Goal: Task Accomplishment & Management: Manage account settings

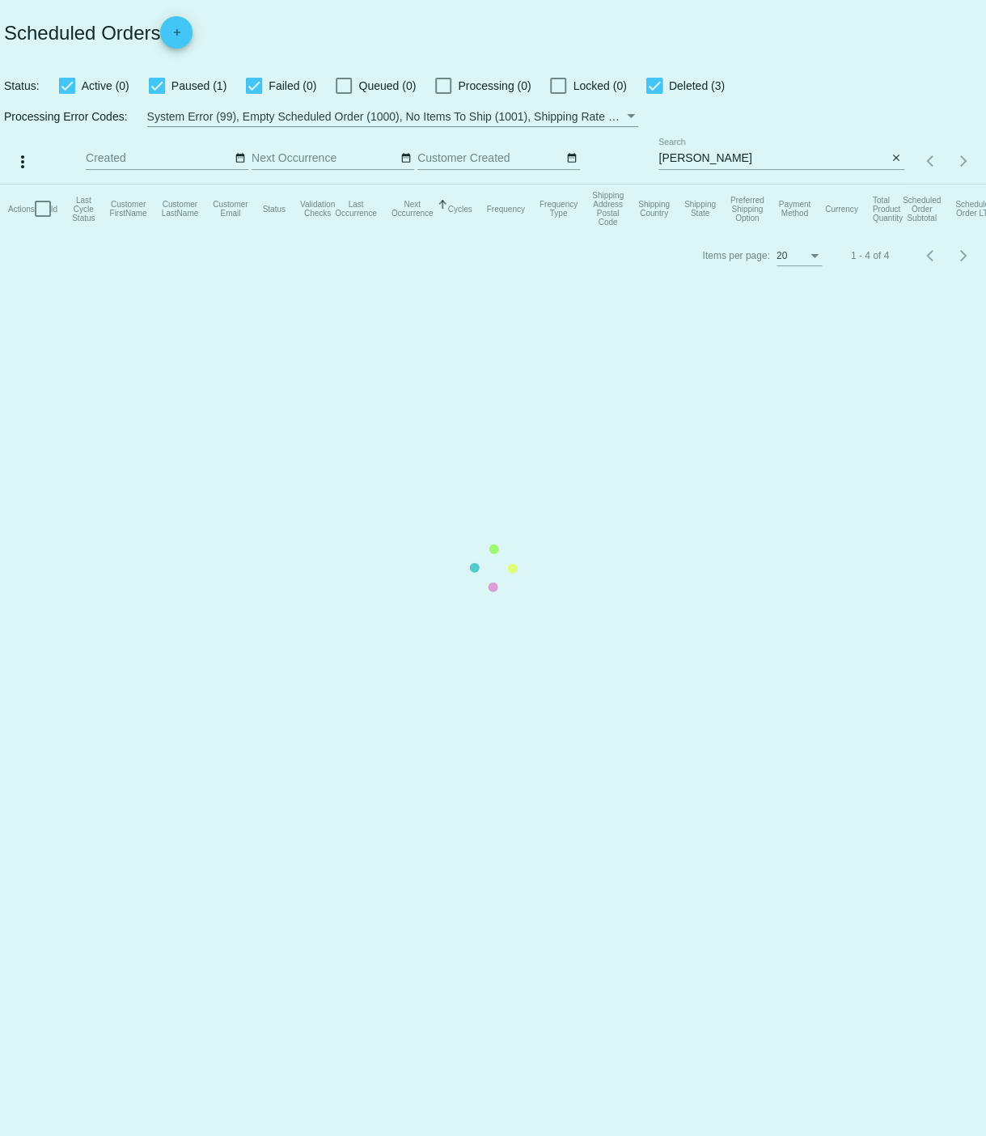
click at [692, 158] on app-dashboard-scheduled-orders "Scheduled Orders add Status: Active (0) Paused (1) Failed (0) Queued (0) Proces…" at bounding box center [493, 139] width 986 height 278
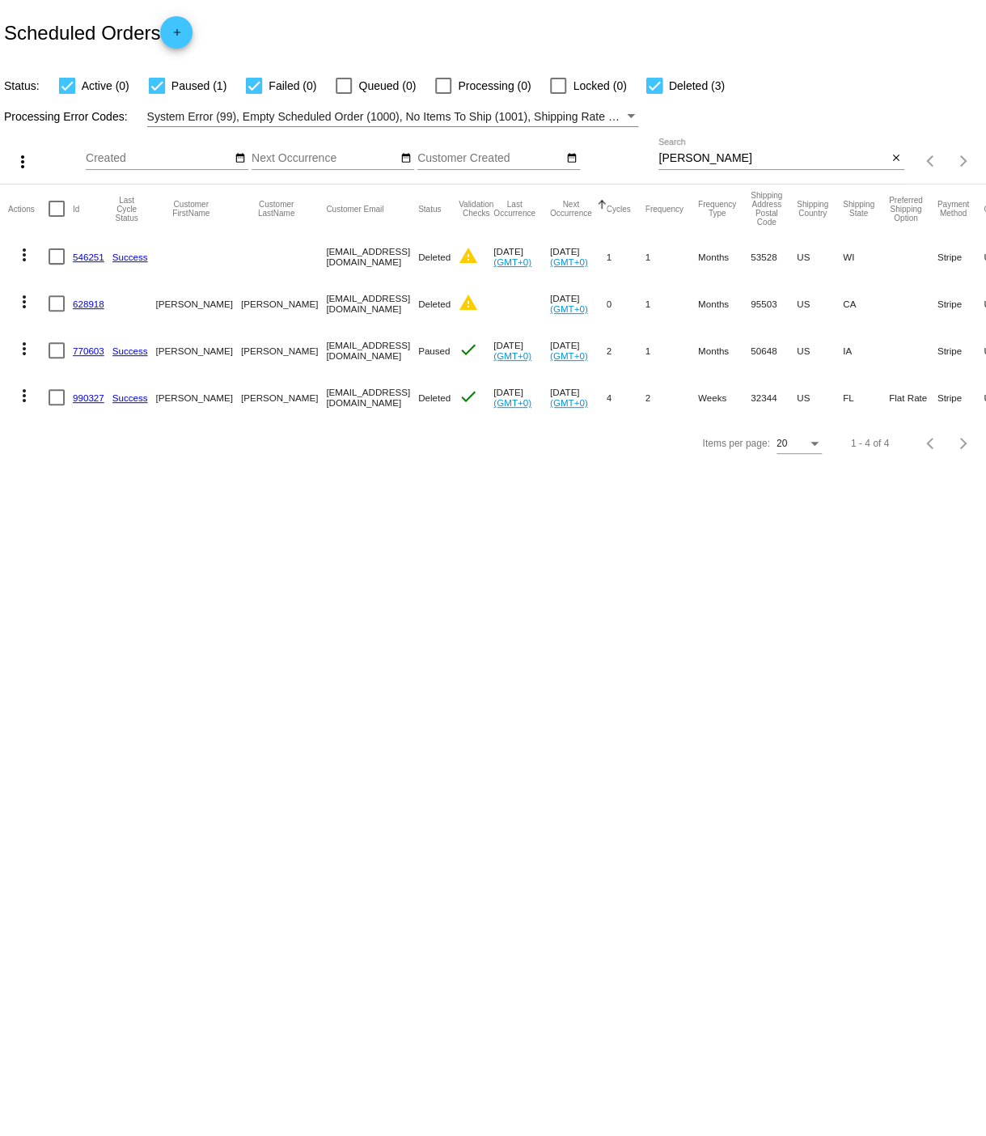
click at [689, 159] on input "[PERSON_NAME]" at bounding box center [773, 158] width 229 height 13
type input "B"
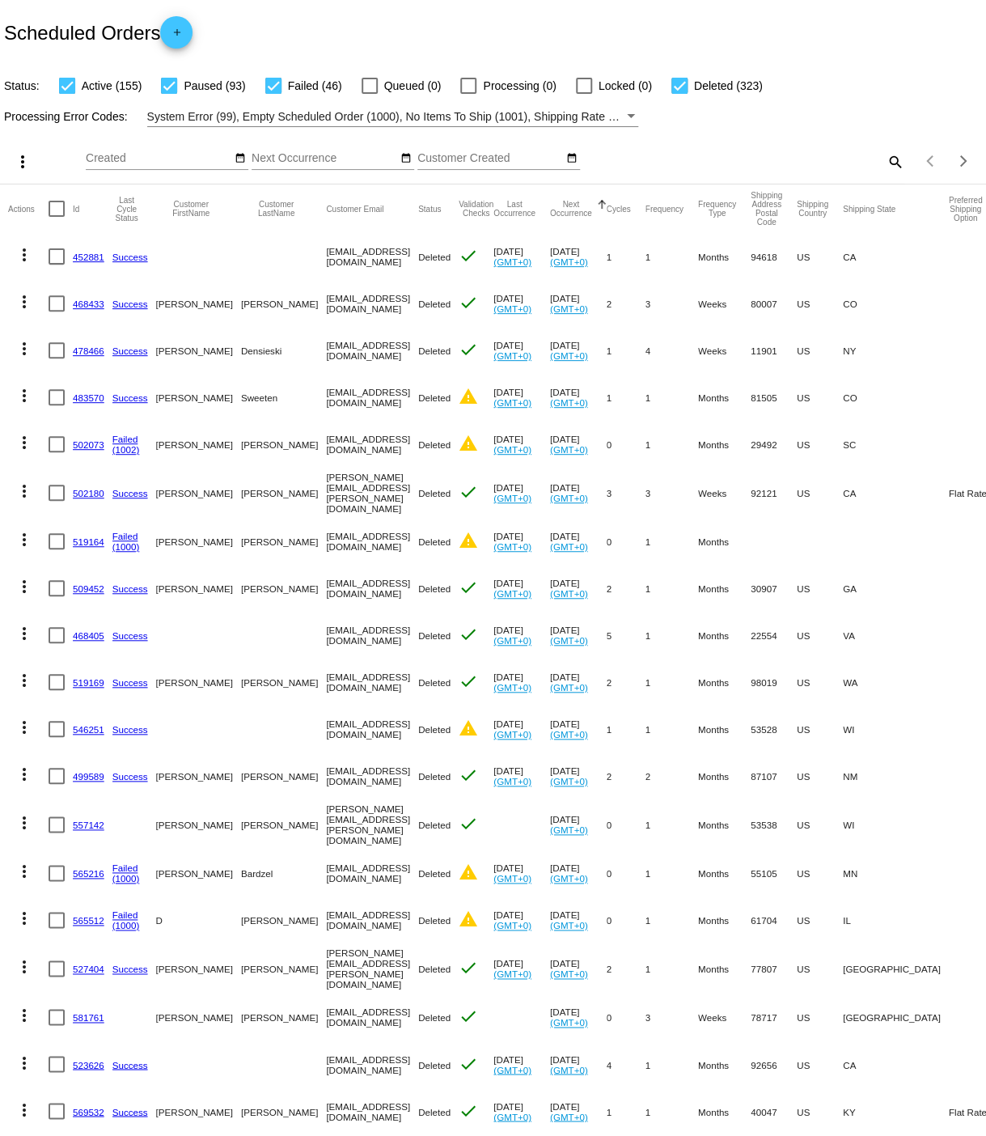
click at [894, 159] on mat-icon "search" at bounding box center [894, 161] width 19 height 25
click at [701, 160] on input "Search" at bounding box center [782, 158] width 246 height 13
paste input "[EMAIL_ADDRESS][DOMAIN_NAME]"
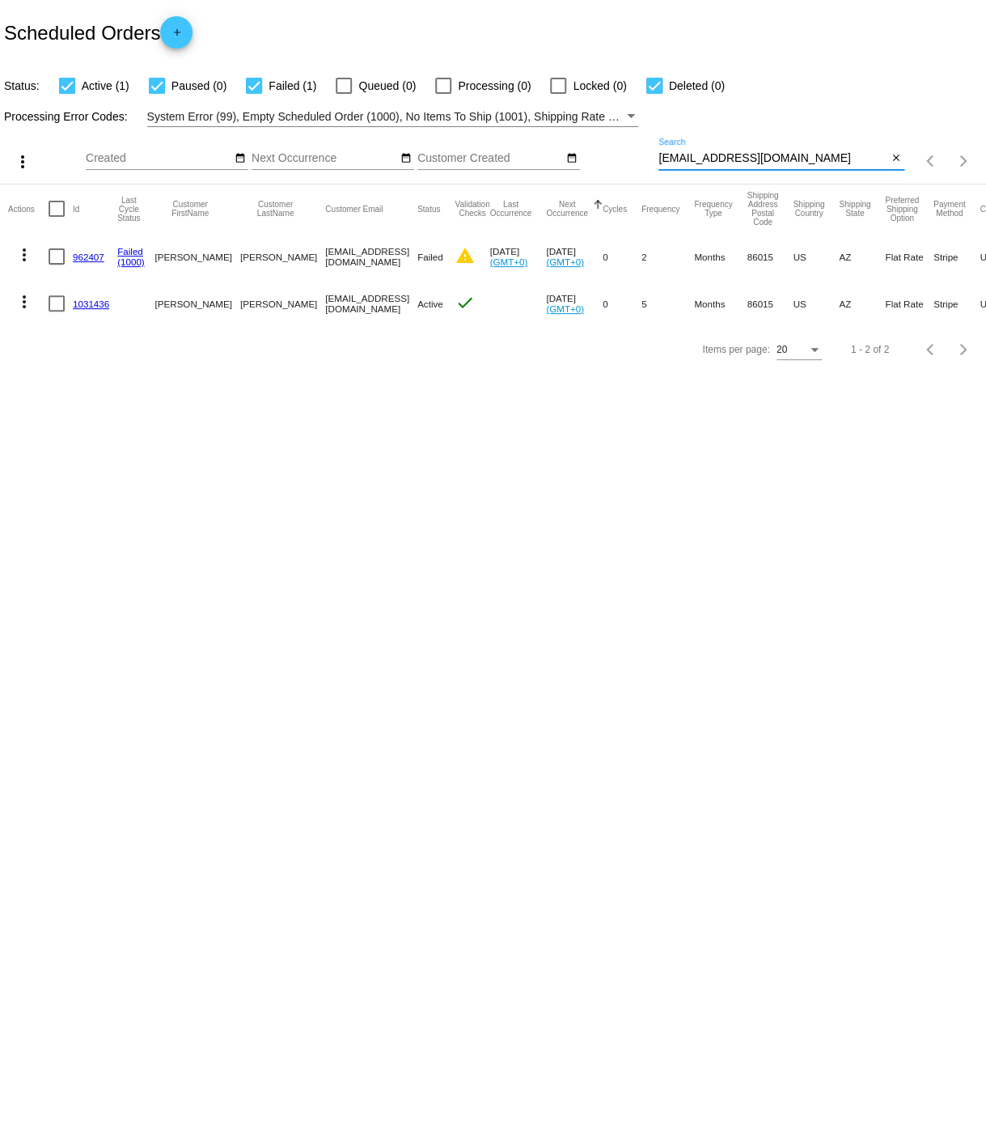
type input "[EMAIL_ADDRESS][DOMAIN_NAME]"
click at [87, 304] on link "1031436" at bounding box center [91, 304] width 36 height 11
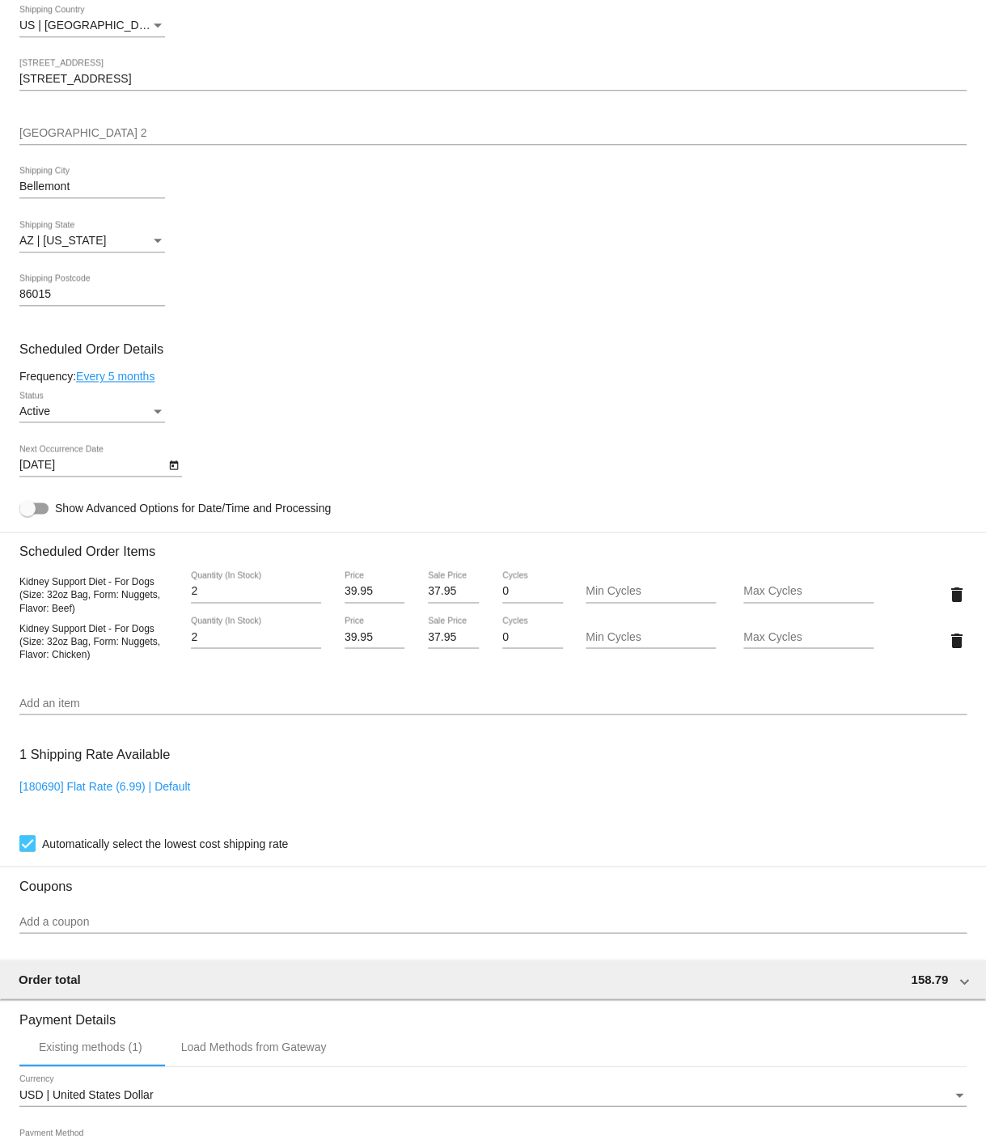
scroll to position [451, 0]
drag, startPoint x: 28, startPoint y: 725, endPoint x: 98, endPoint y: 727, distance: 69.6
click at [28, 709] on input "Add an item" at bounding box center [492, 702] width 947 height 13
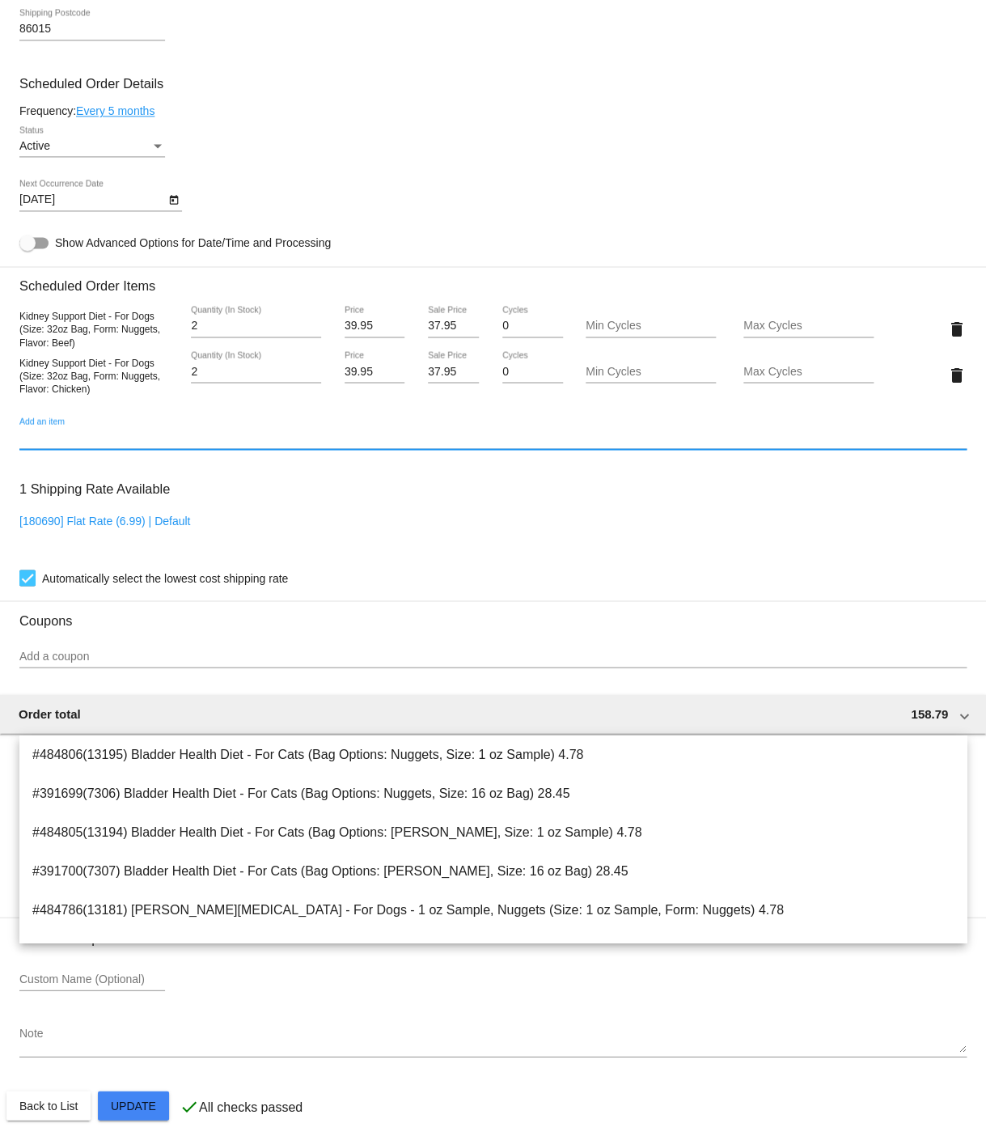
scroll to position [692, 0]
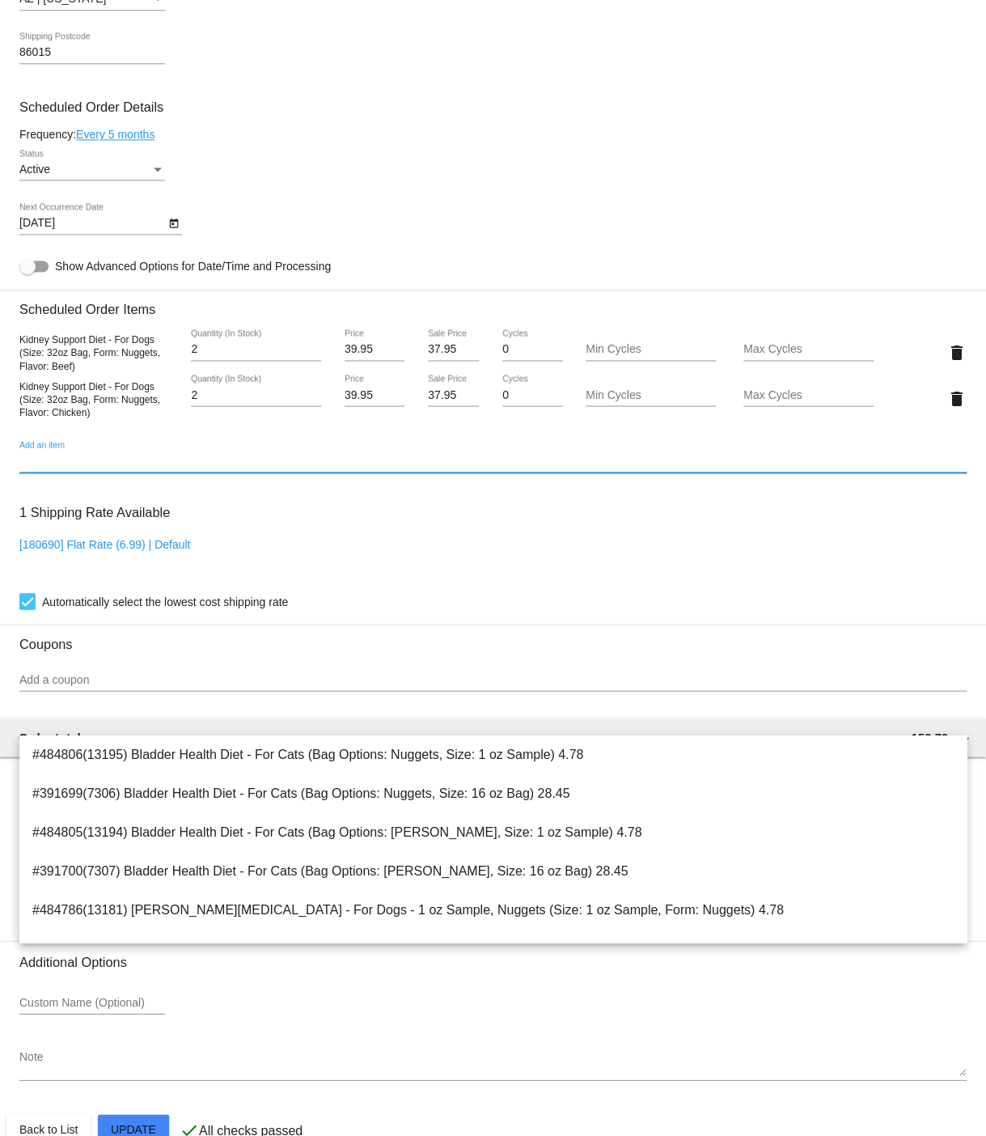
click at [145, 468] on input "Add an item" at bounding box center [492, 461] width 947 height 13
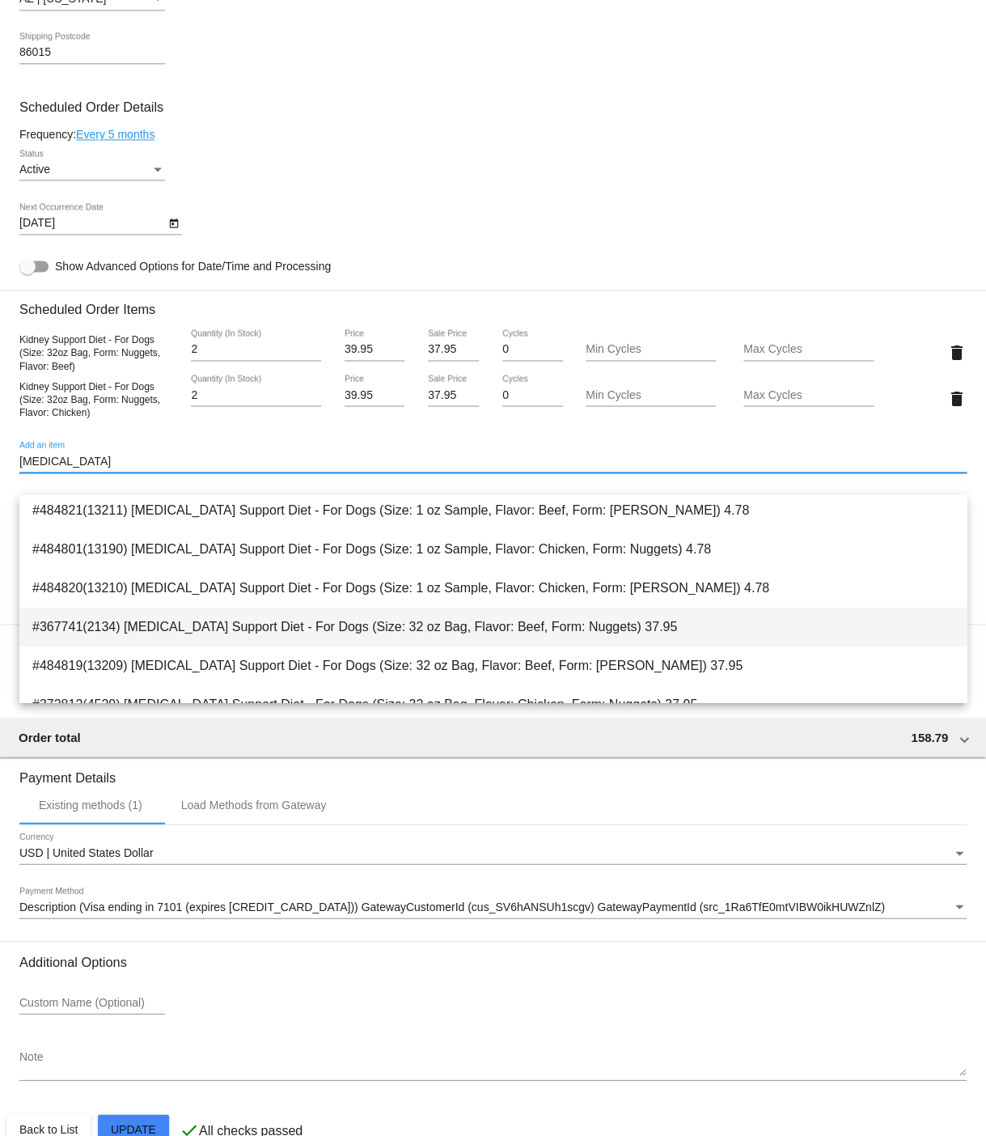
scroll to position [44, 0]
type input "[MEDICAL_DATA]"
click at [307, 619] on span "#367741(2134) [MEDICAL_DATA] Support Diet - For Dogs (Size: 32 oz Bag, Flavor: …" at bounding box center [492, 625] width 921 height 39
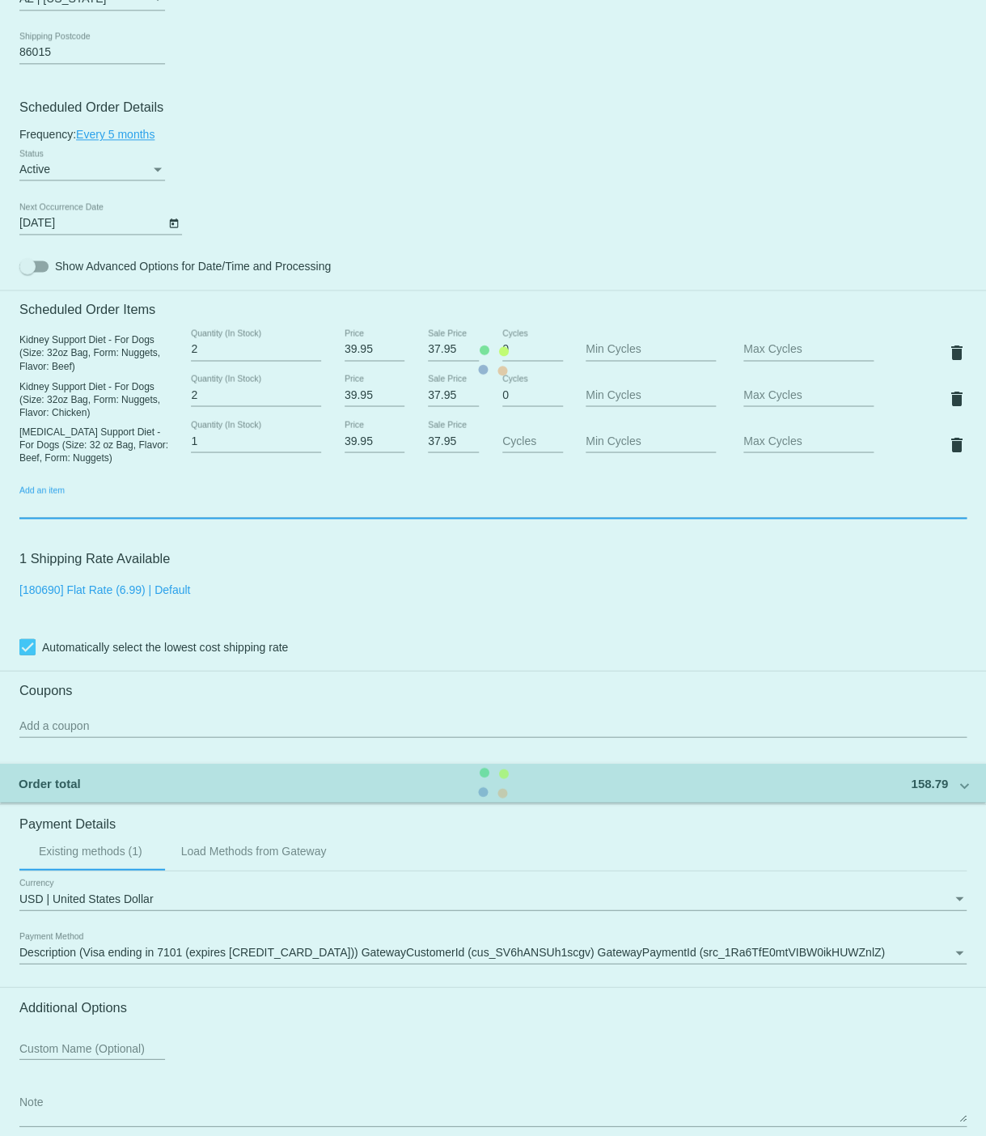
scroll to position [692, 0]
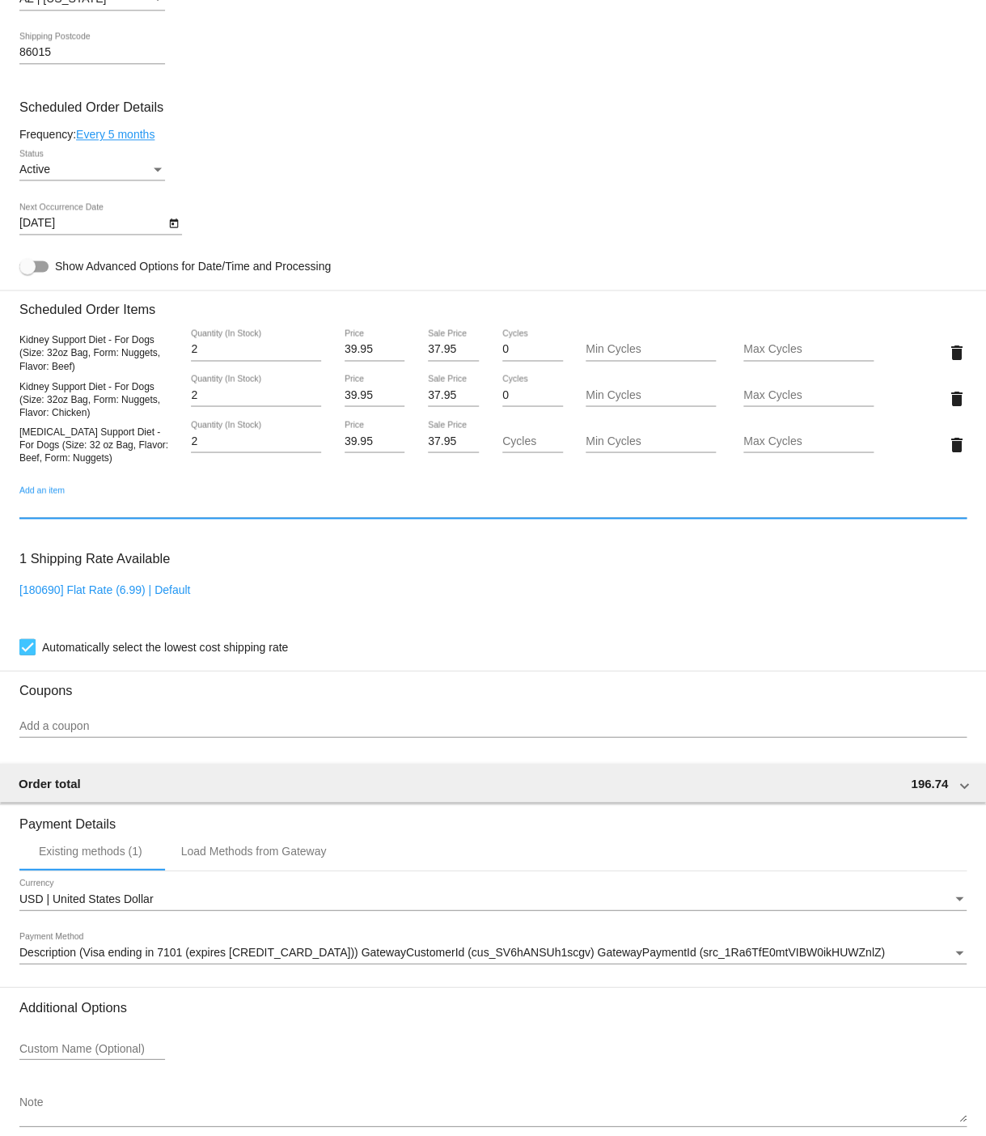
type input "2"
click at [311, 447] on input "2" at bounding box center [256, 440] width 130 height 13
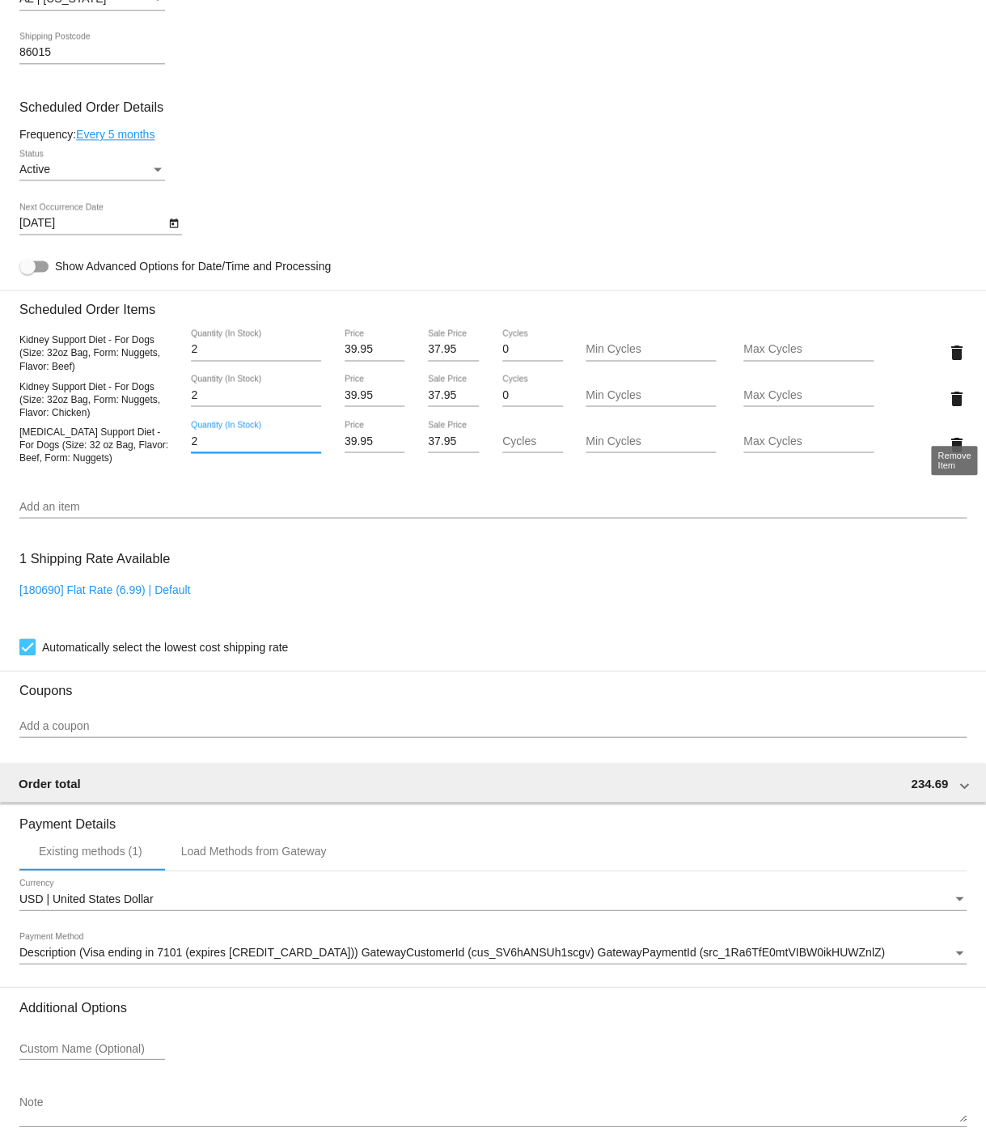
click at [955, 408] on mat-icon "delete" at bounding box center [956, 397] width 19 height 19
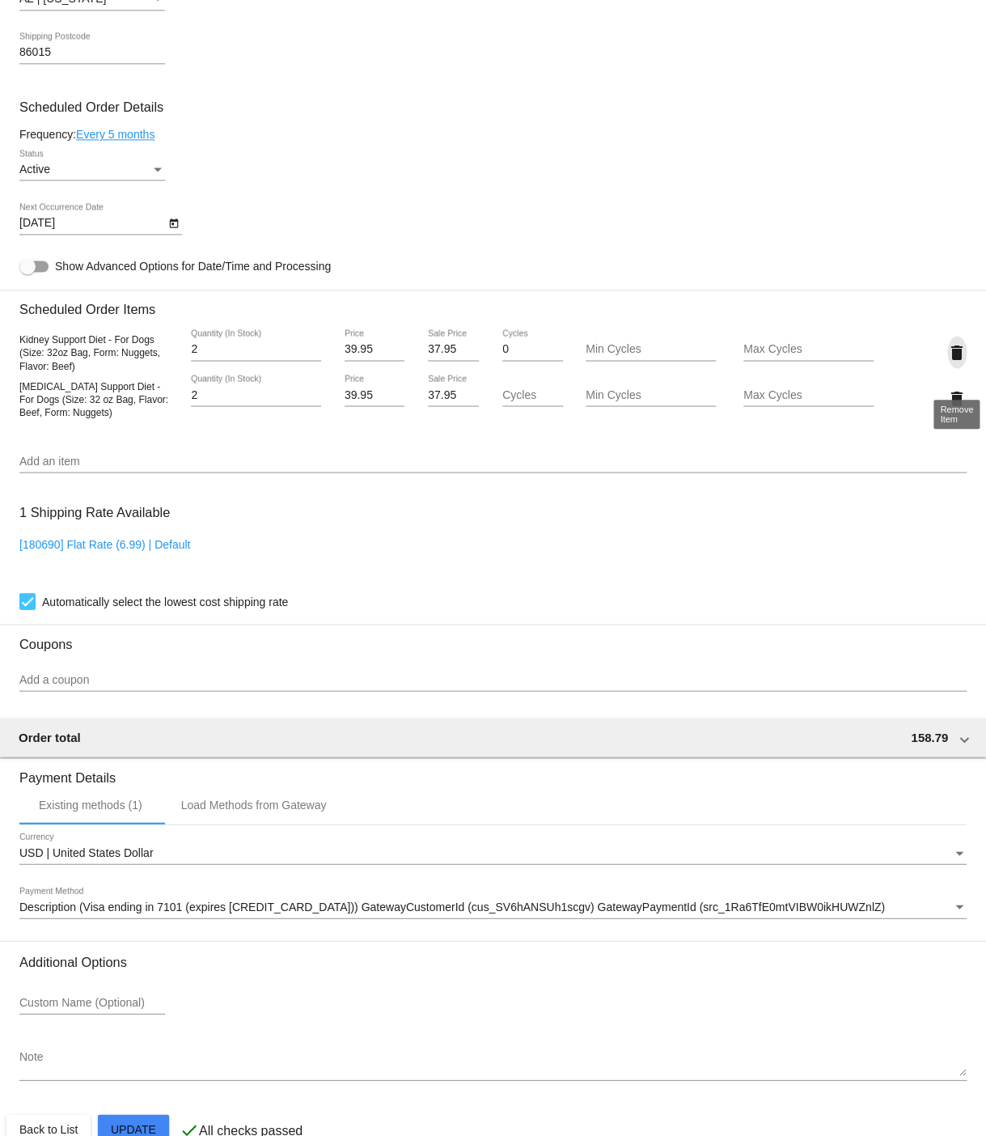
click at [957, 362] on mat-icon "delete" at bounding box center [956, 352] width 19 height 19
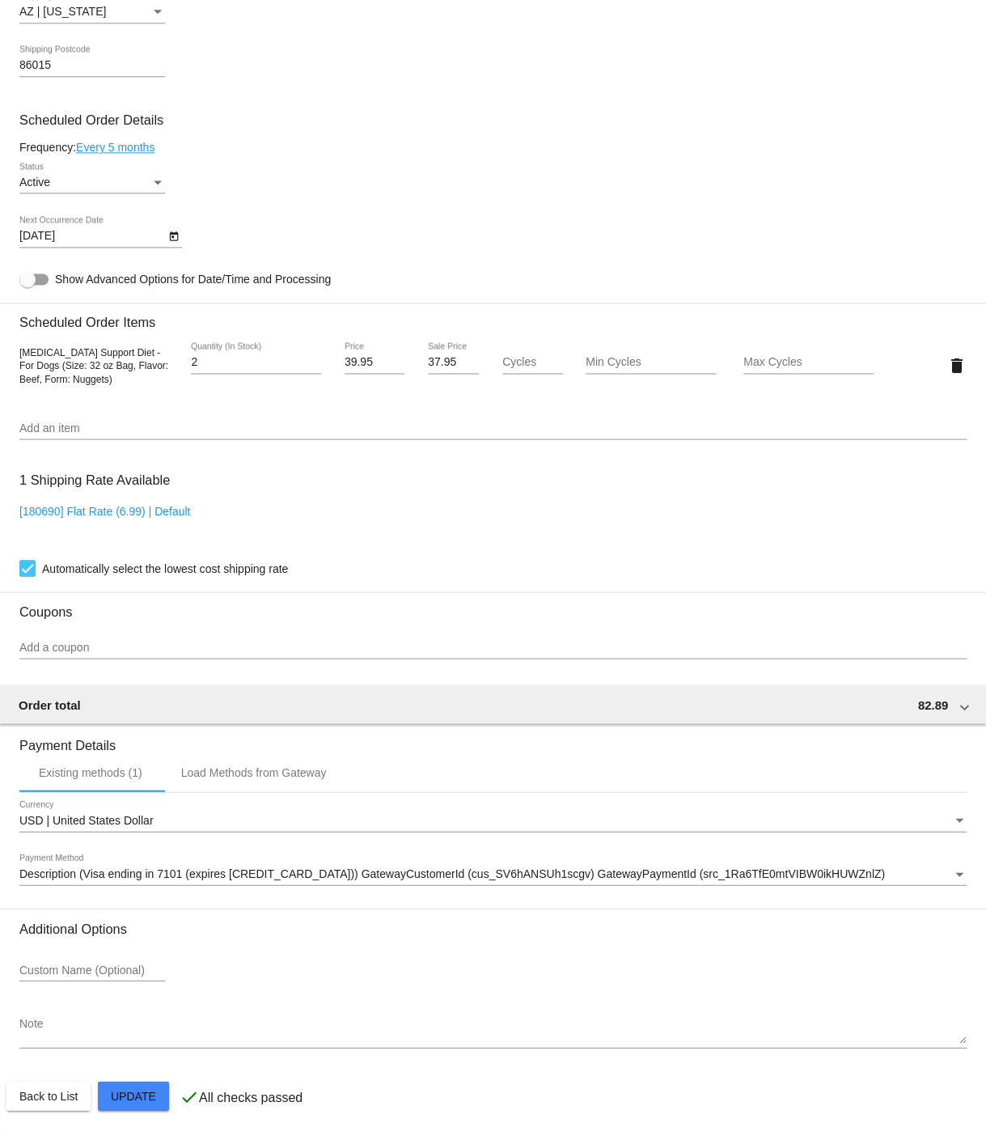
scroll to position [705, 0]
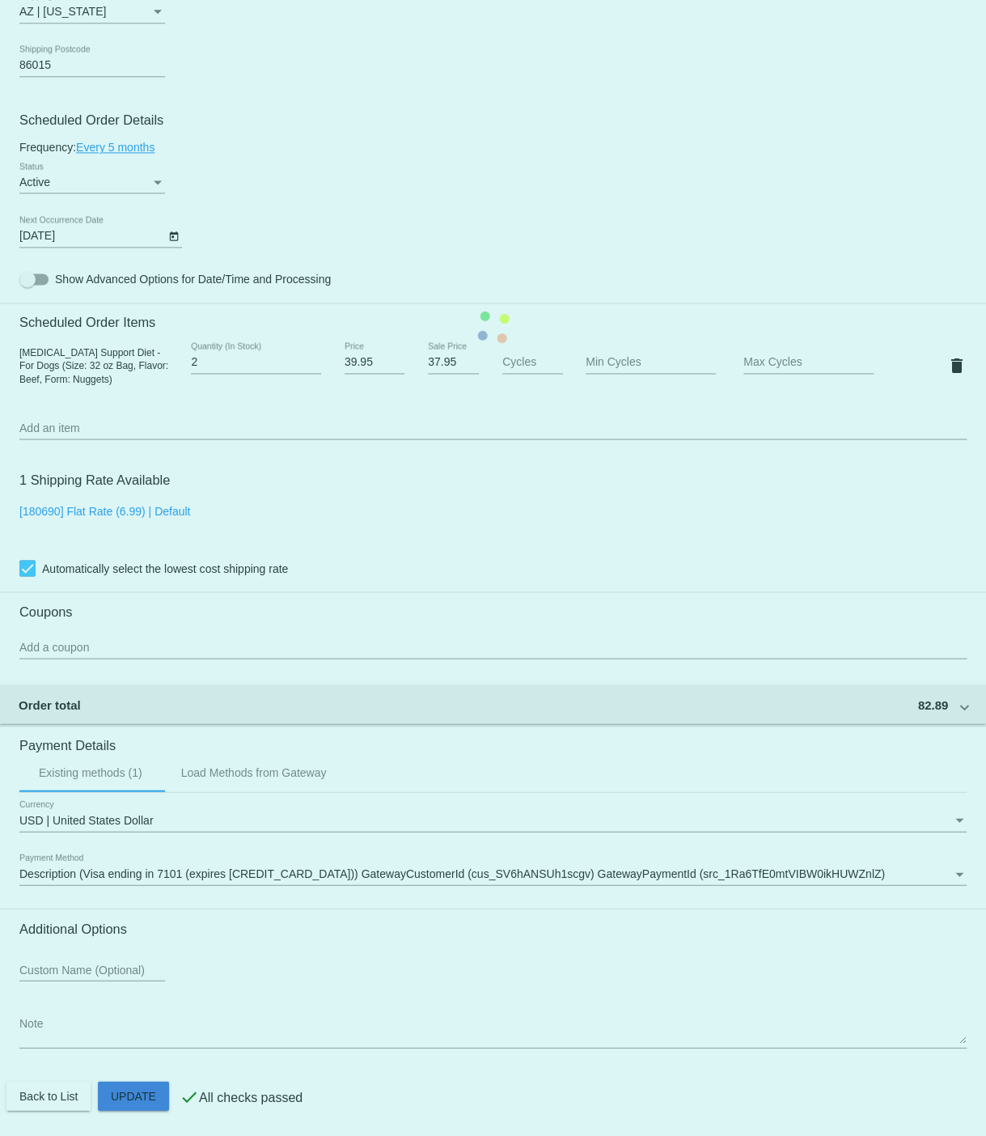
click at [131, 1093] on mat-card "Customer 6822498: [PERSON_NAME] [EMAIL_ADDRESS][DOMAIN_NAME] Customer Shipping …" at bounding box center [493, 328] width 986 height 1618
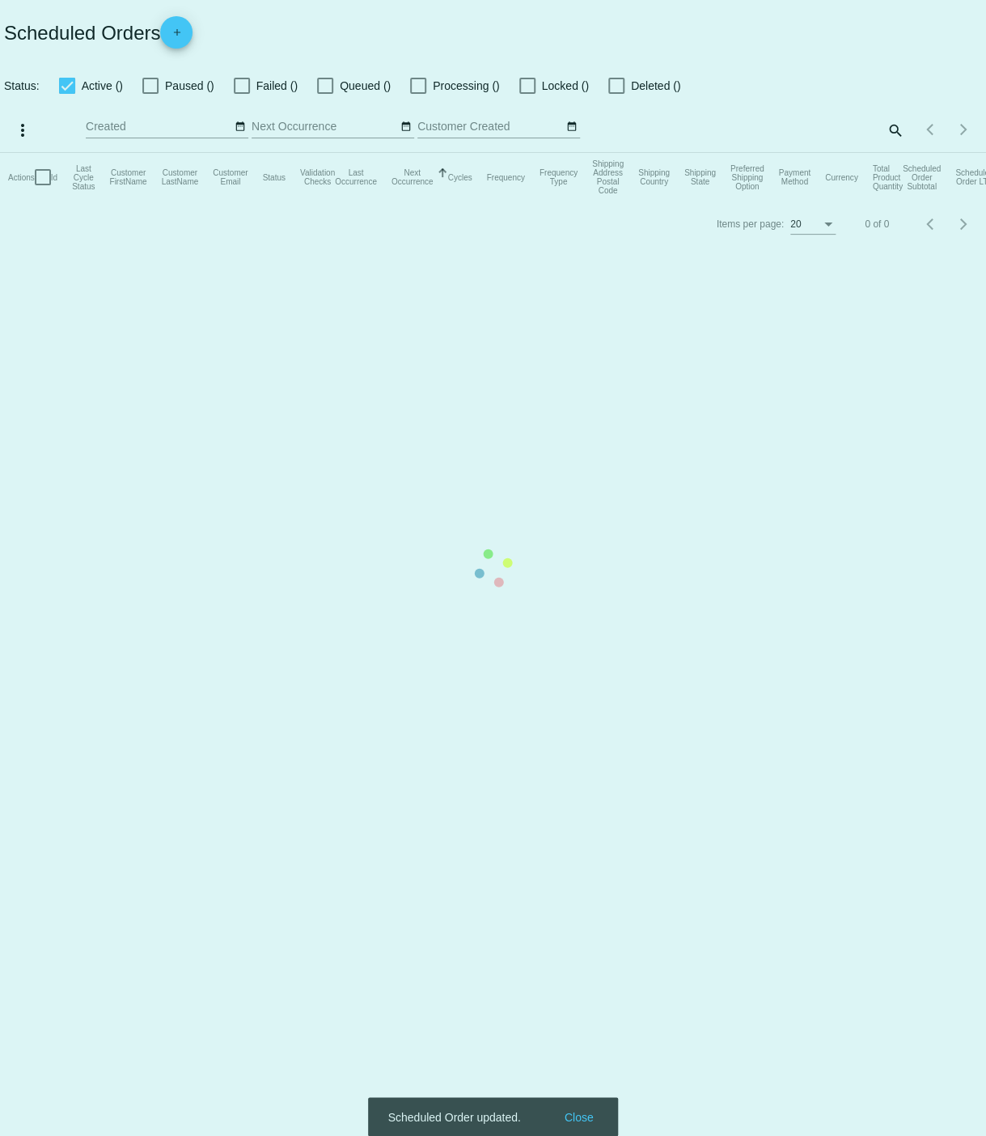
checkbox input "true"
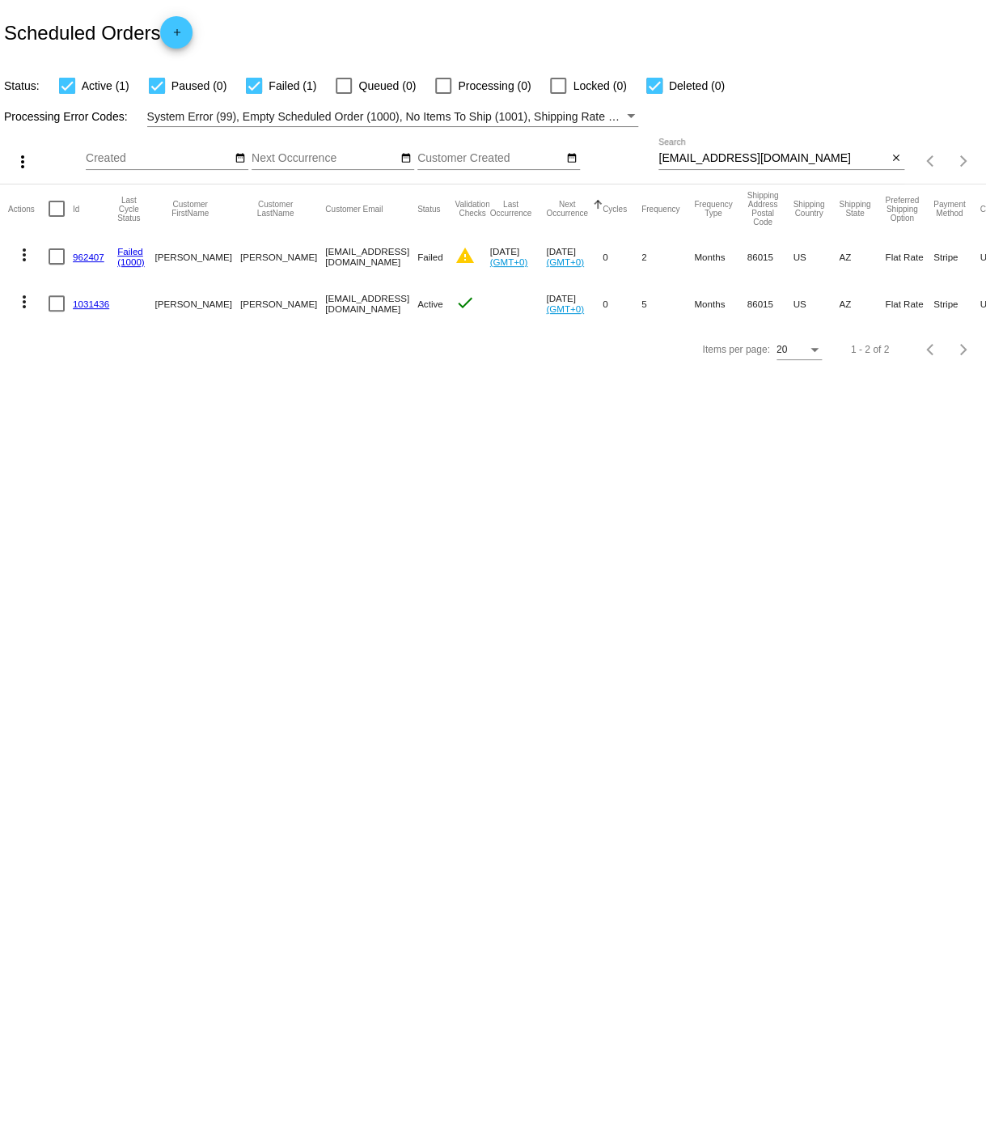
click at [24, 304] on mat-icon "more_vert" at bounding box center [24, 301] width 19 height 19
click at [72, 418] on span "Process Now" at bounding box center [90, 419] width 66 height 13
click at [85, 304] on link "1031436" at bounding box center [91, 304] width 36 height 11
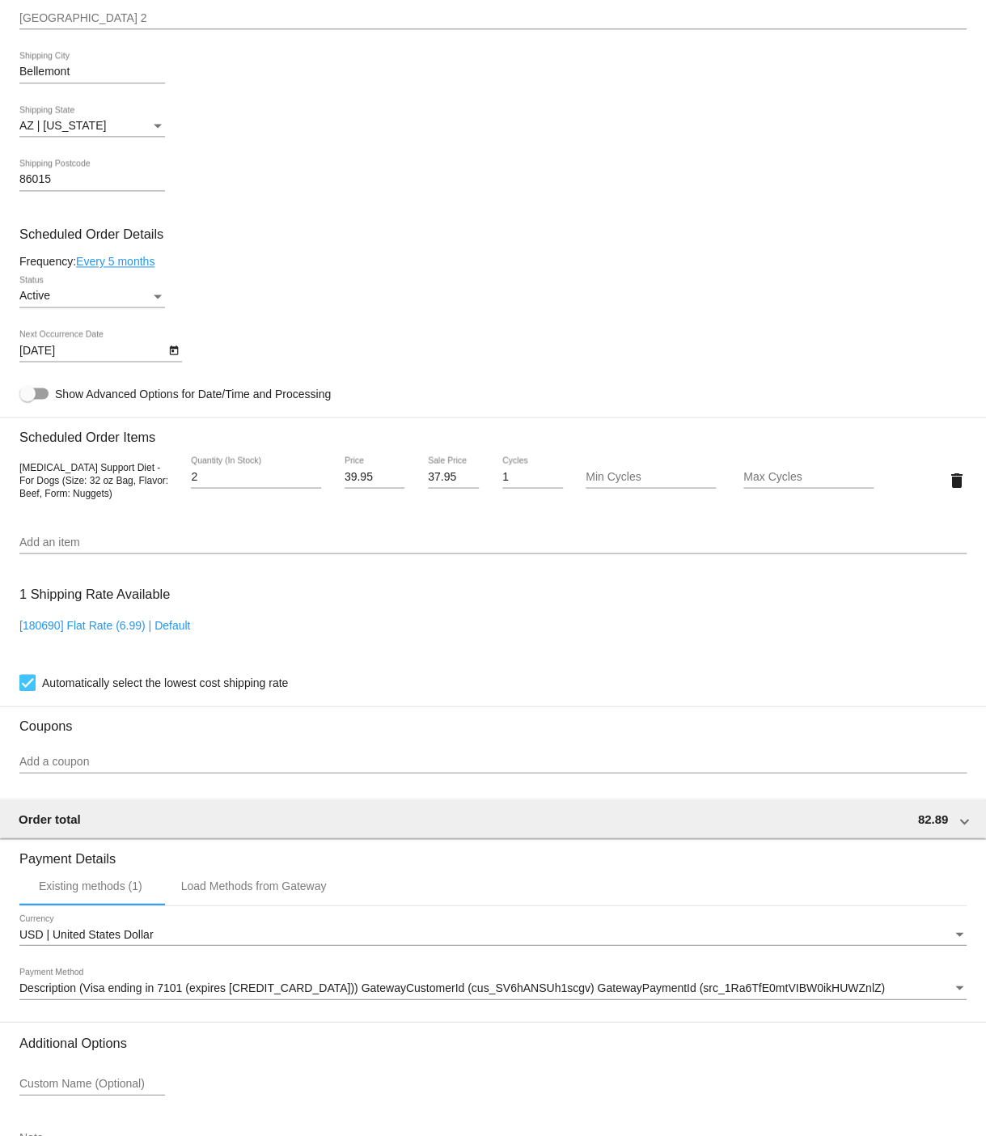
scroll to position [756, 0]
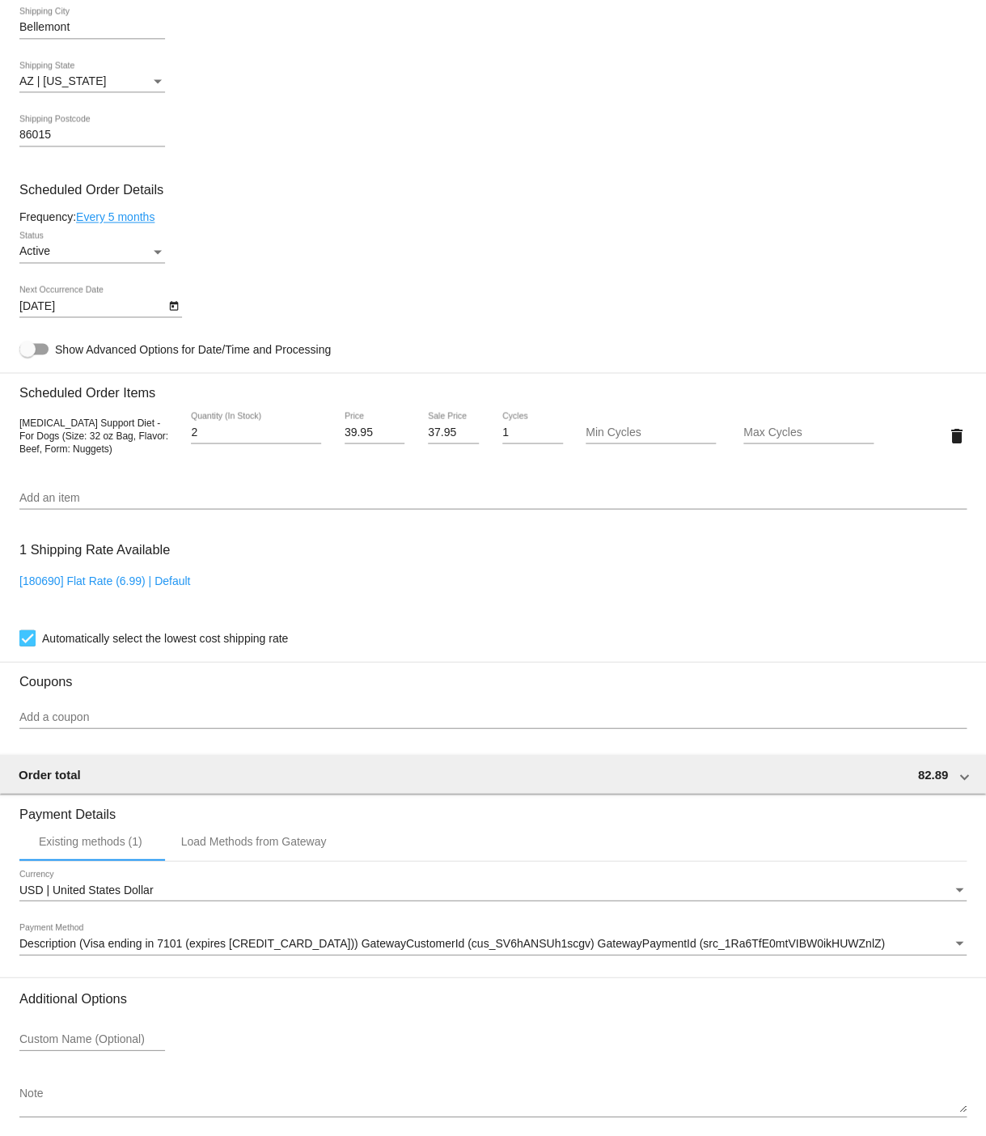
click at [66, 504] on input "Add an item" at bounding box center [492, 497] width 947 height 13
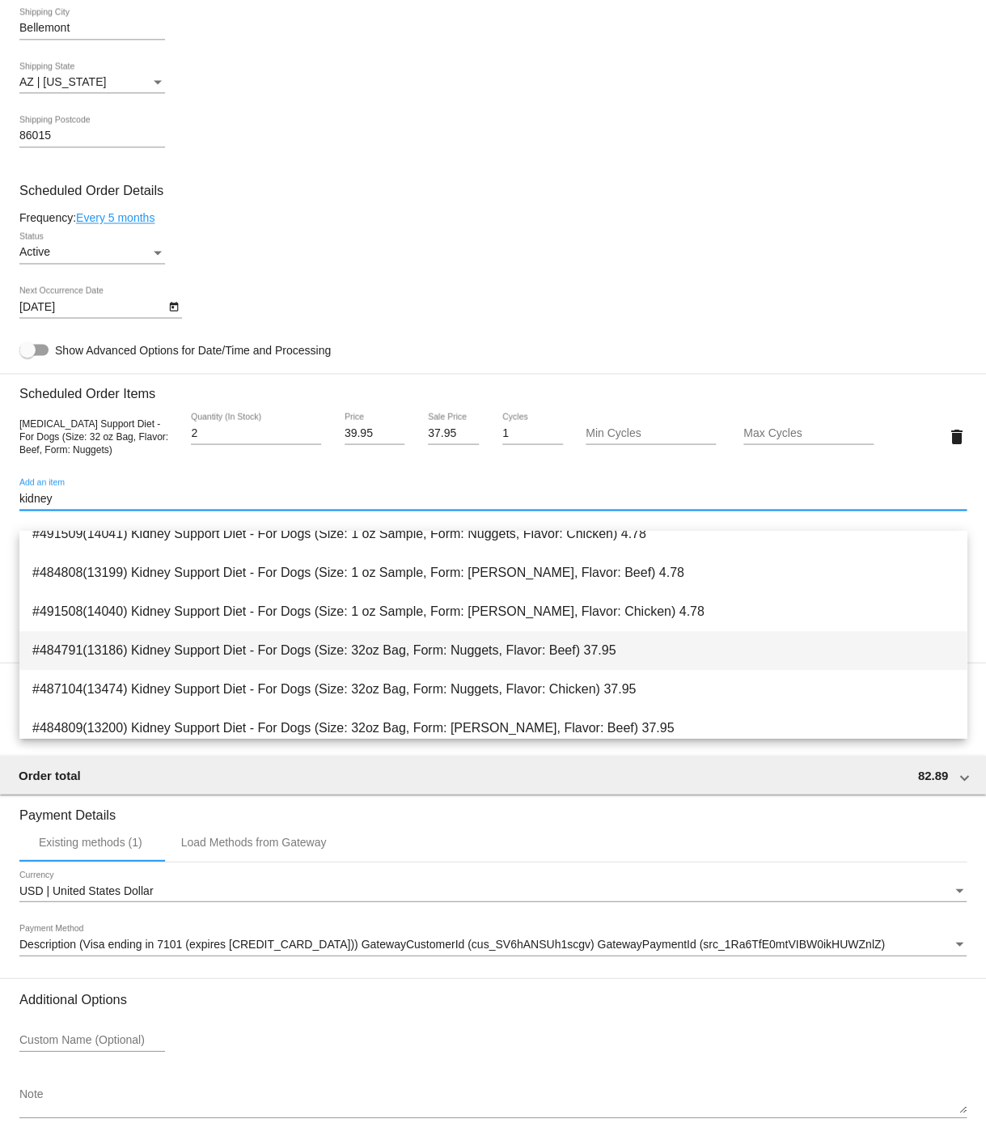
scroll to position [219, 0]
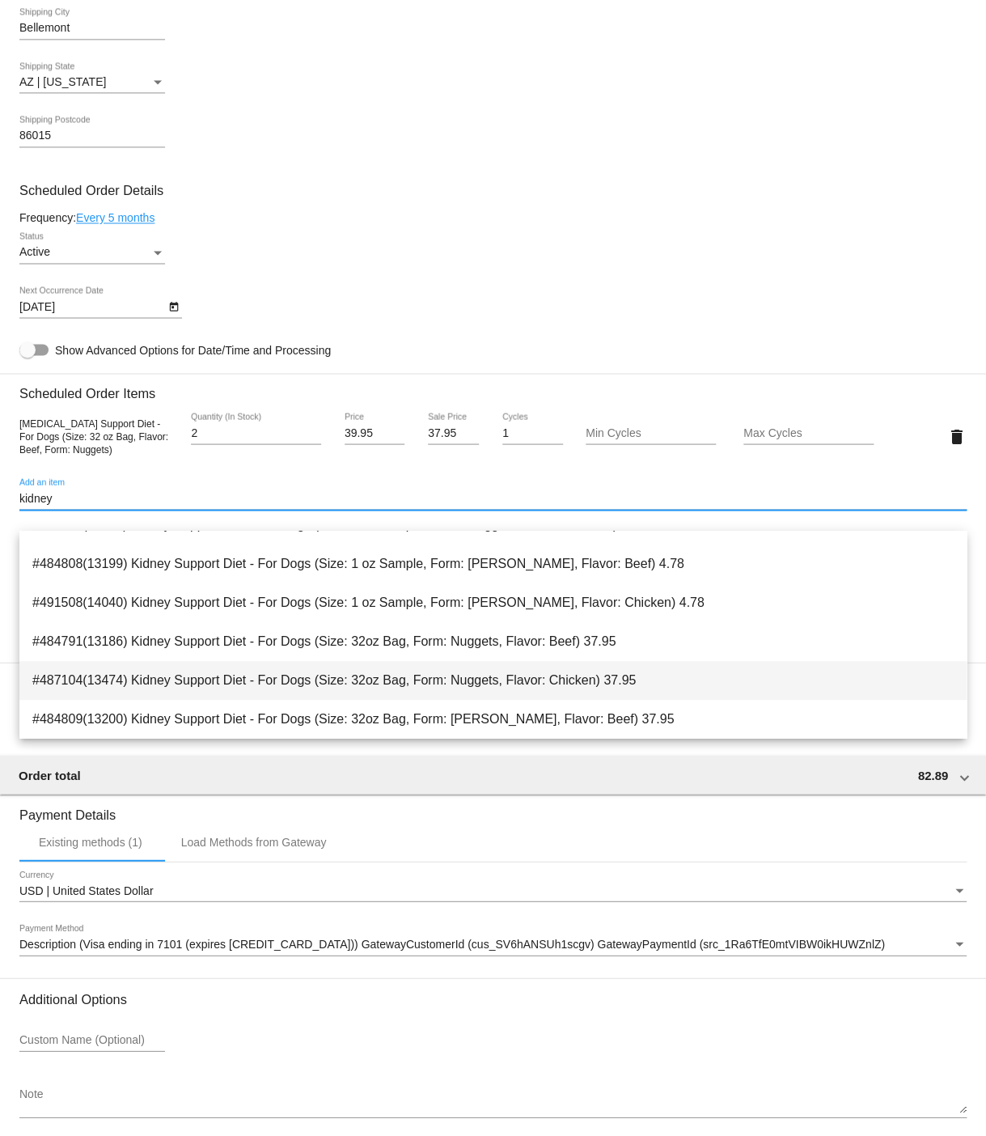
type input "kidney"
click at [176, 680] on span "#487104(13474) Kidney Support Diet - For Dogs (Size: 32oz Bag, Form: Nuggets, F…" at bounding box center [492, 680] width 921 height 39
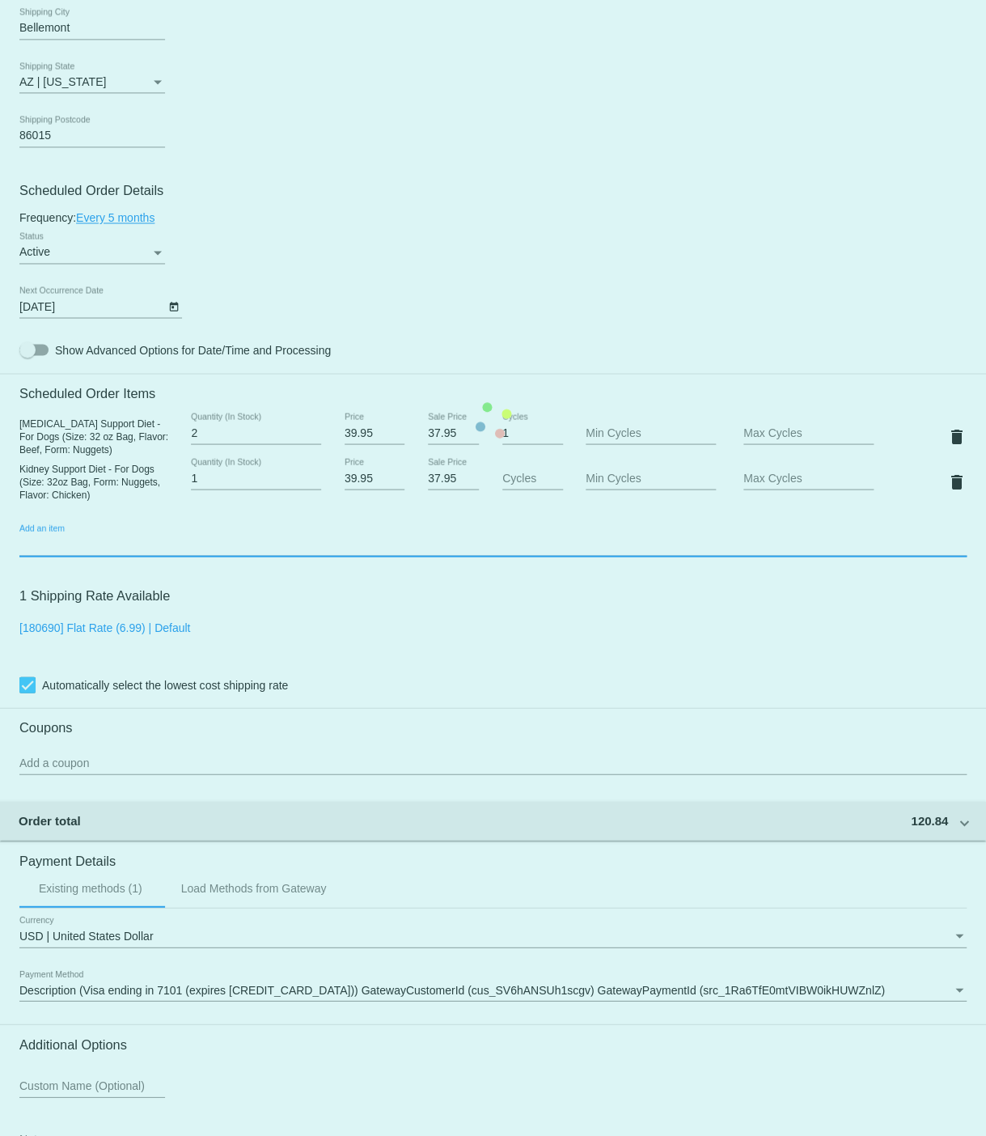
scroll to position [755, 0]
type input "2"
click at [316, 485] on input "2" at bounding box center [256, 478] width 130 height 13
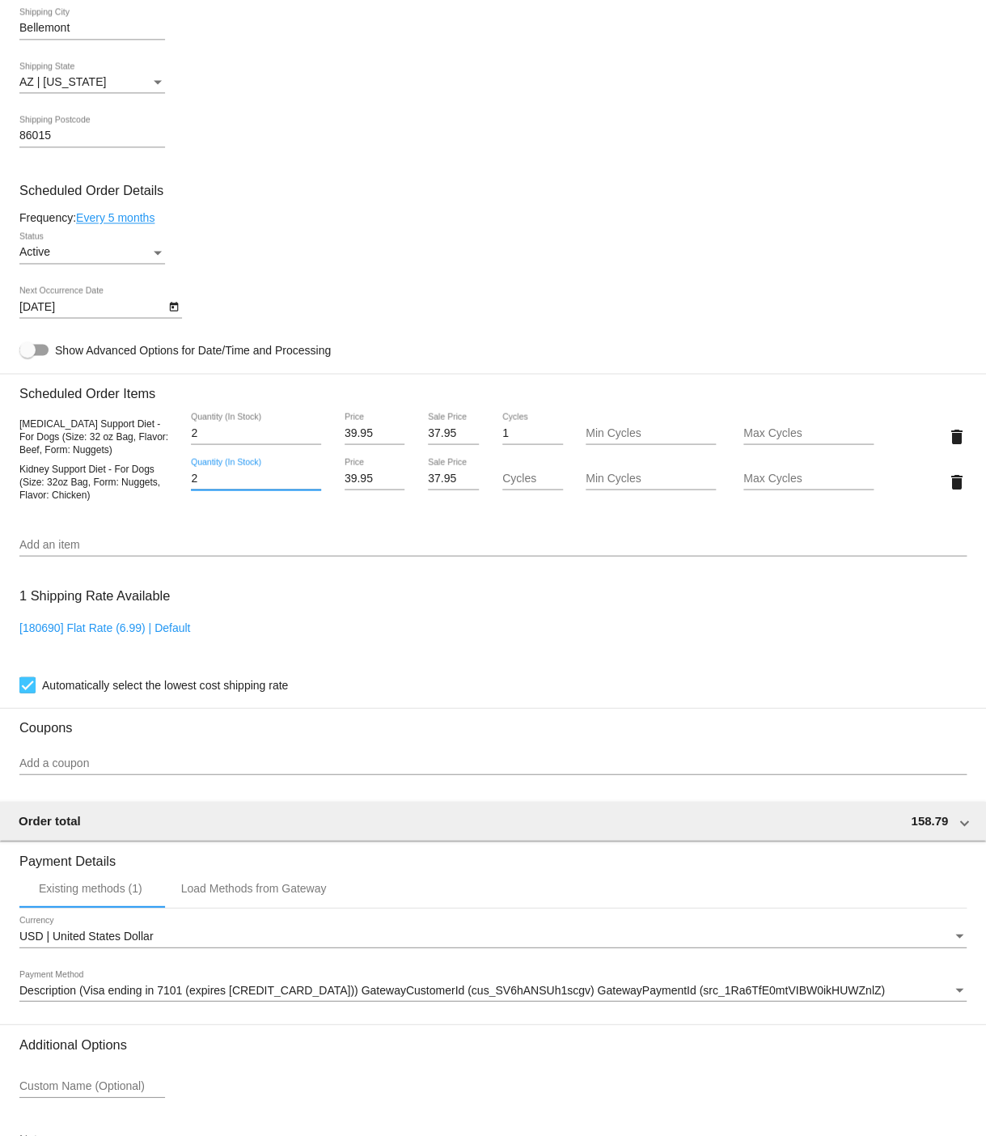
click at [78, 551] on input "Add an item" at bounding box center [492, 544] width 947 height 13
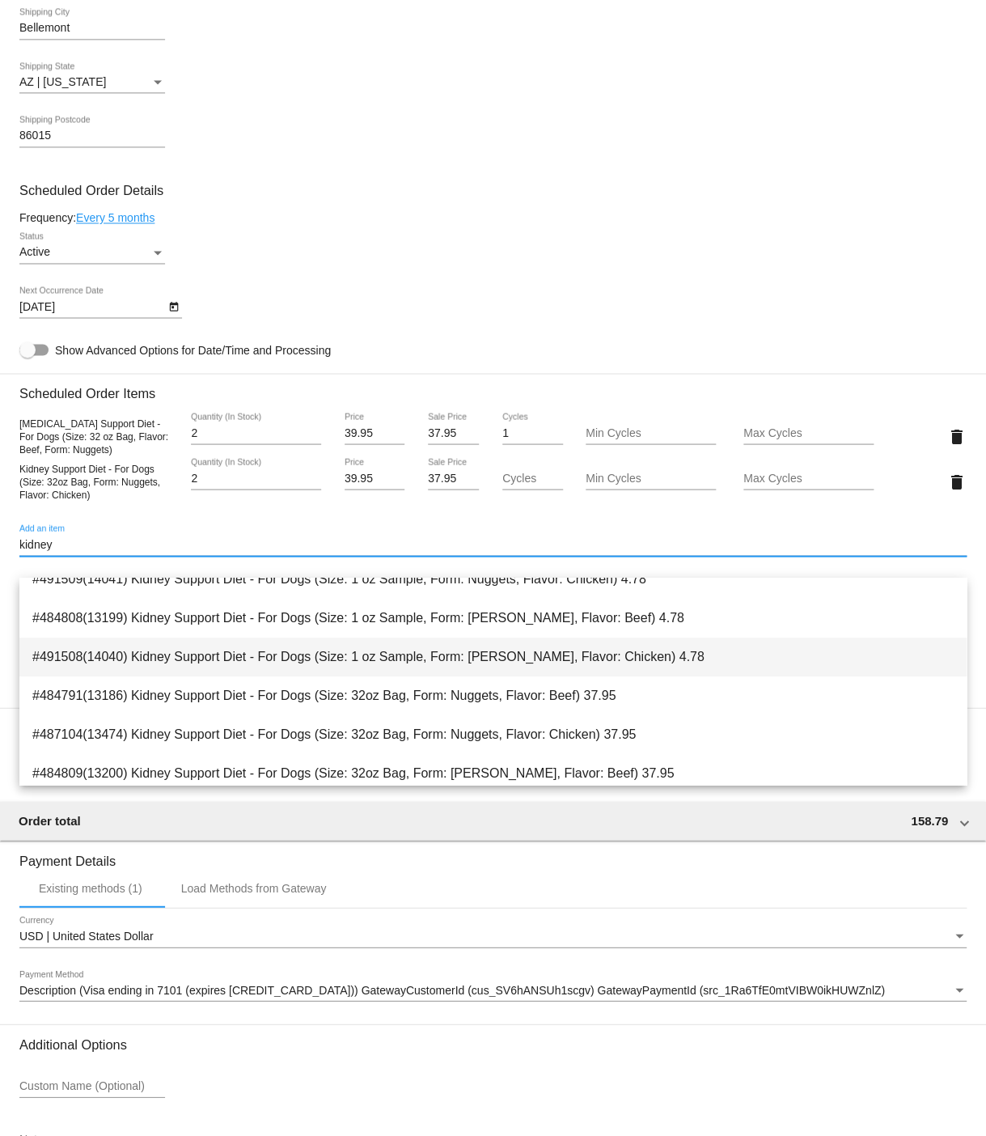
scroll to position [226, 0]
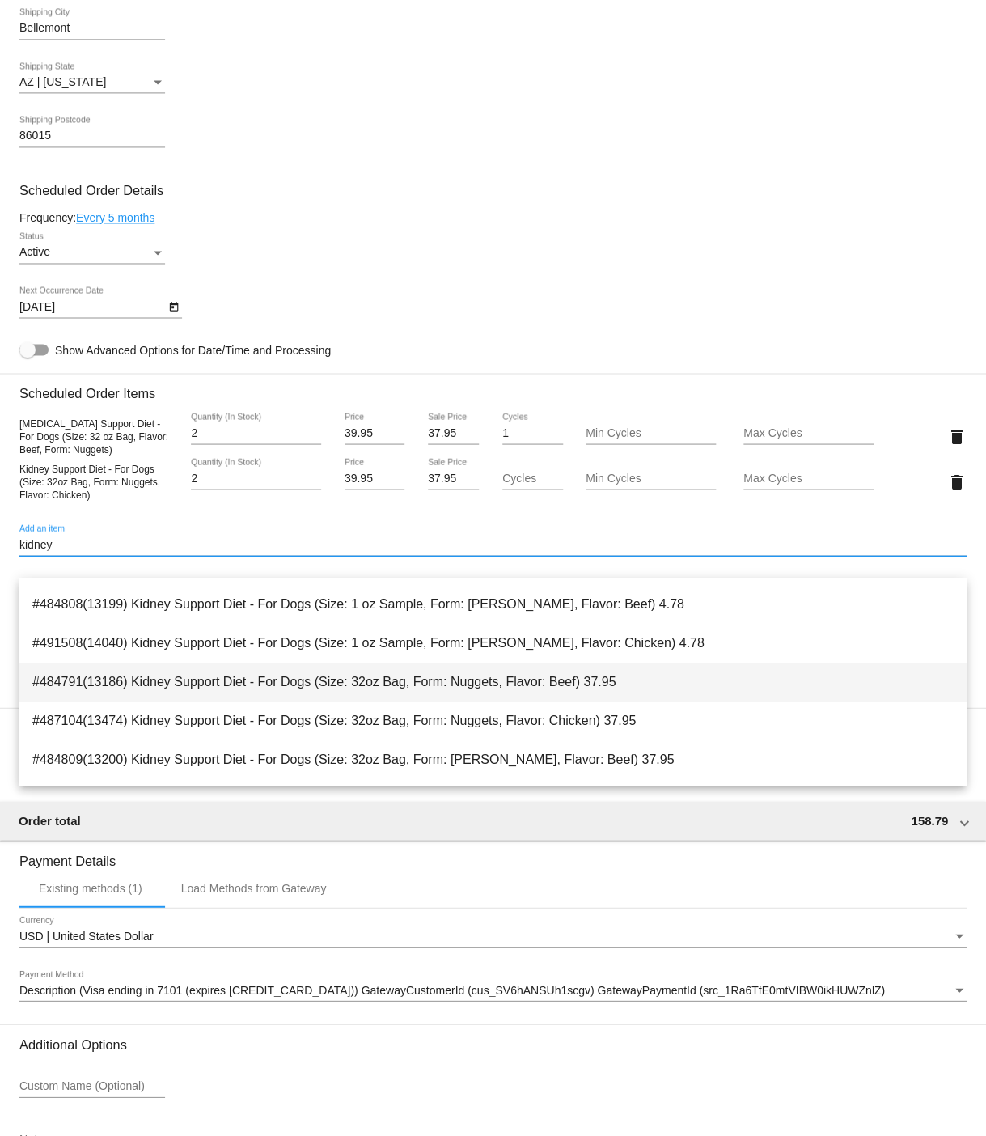
type input "kidney"
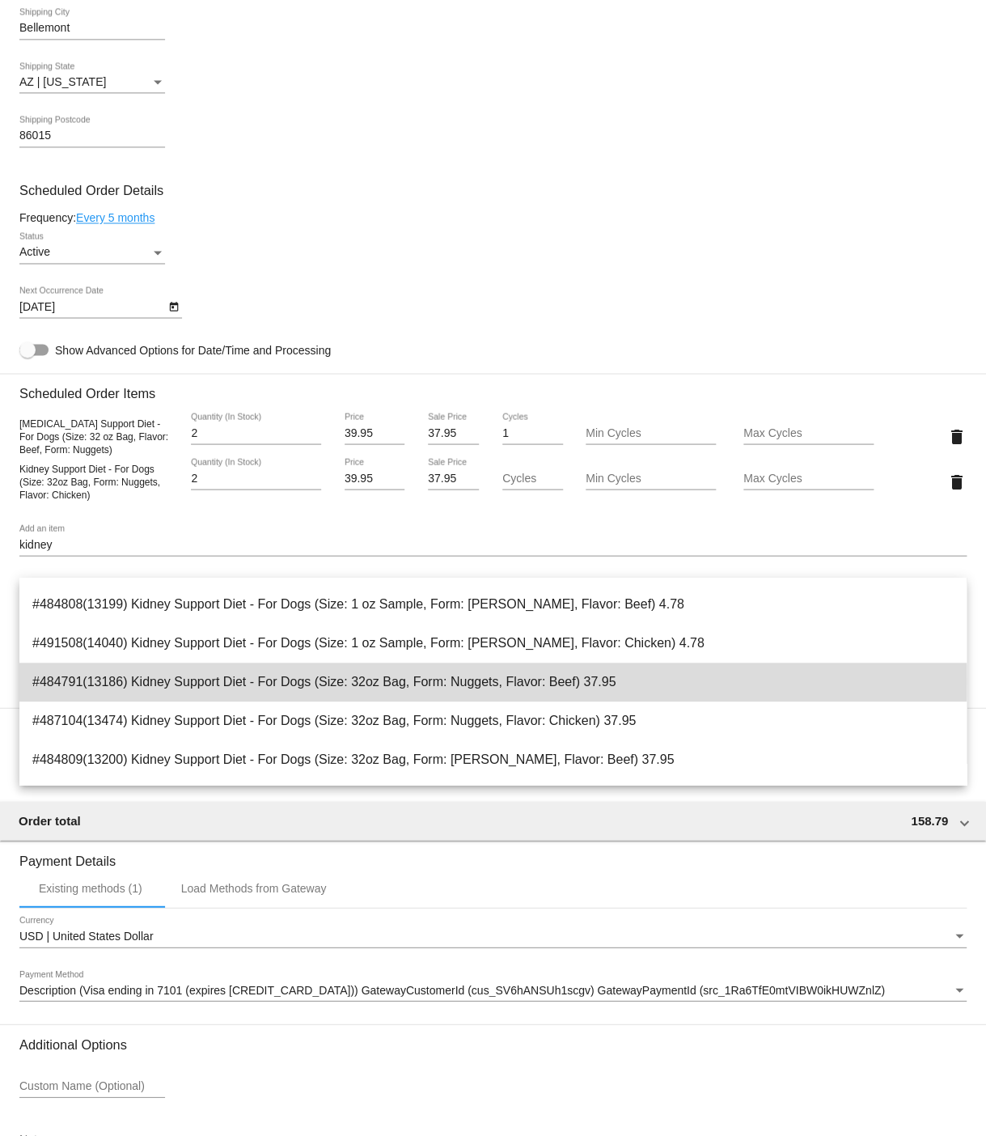
click at [187, 680] on span "#484791(13186) Kidney Support Diet - For Dogs (Size: 32oz Bag, Form: Nuggets, F…" at bounding box center [492, 682] width 921 height 39
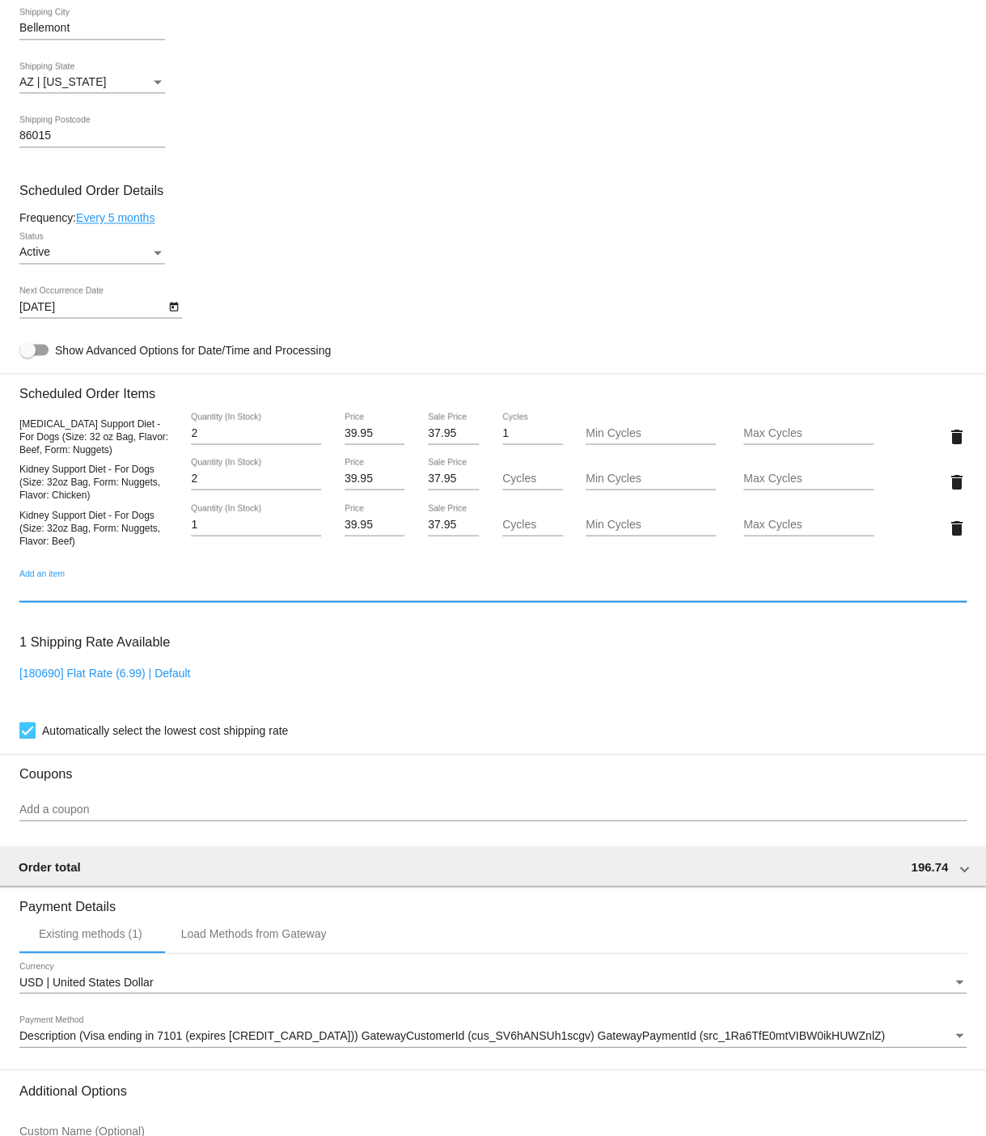
scroll to position [755, 0]
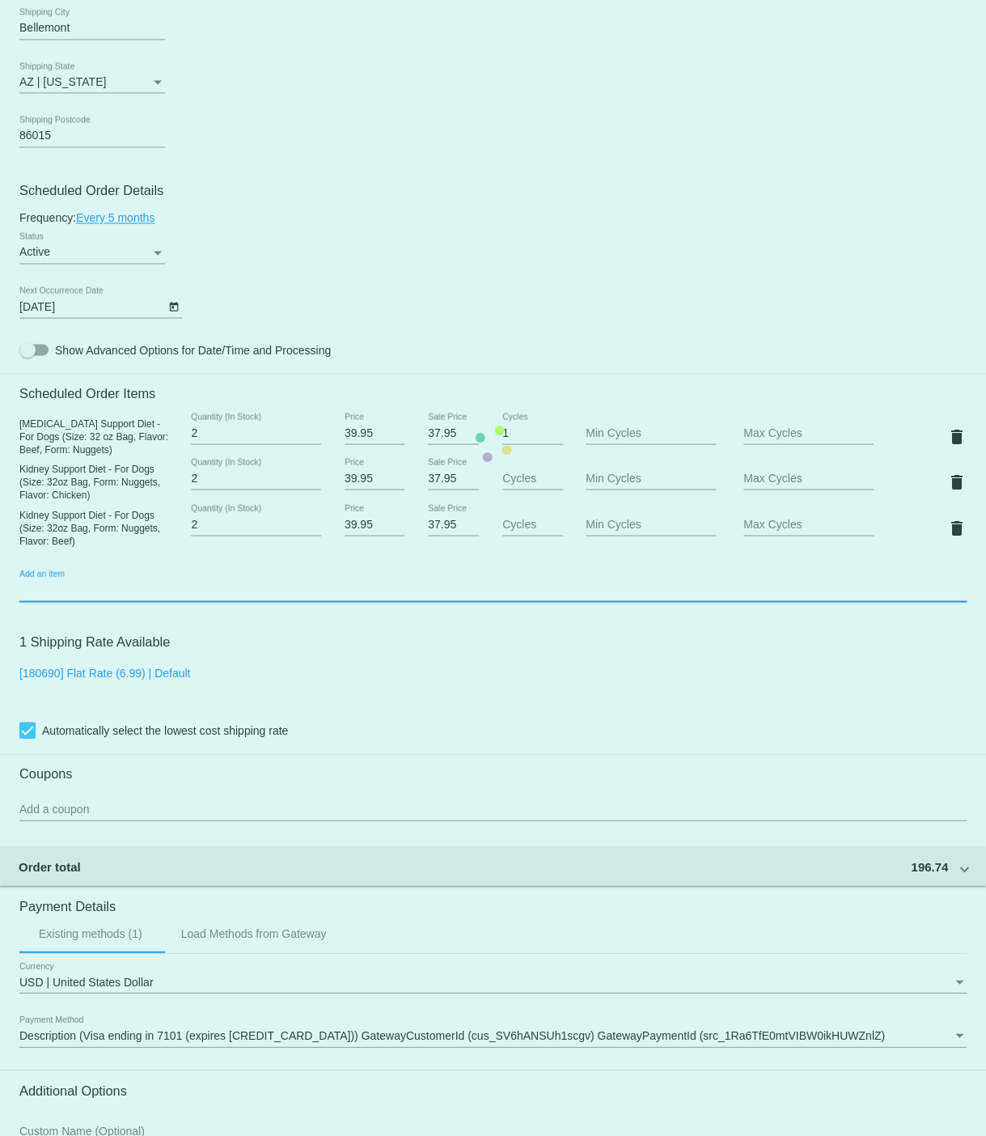
type input "2"
click at [316, 539] on mat-card "Customer 6822498: [PERSON_NAME] [EMAIL_ADDRESS][DOMAIN_NAME] Customer Shipping …" at bounding box center [493, 442] width 986 height 1709
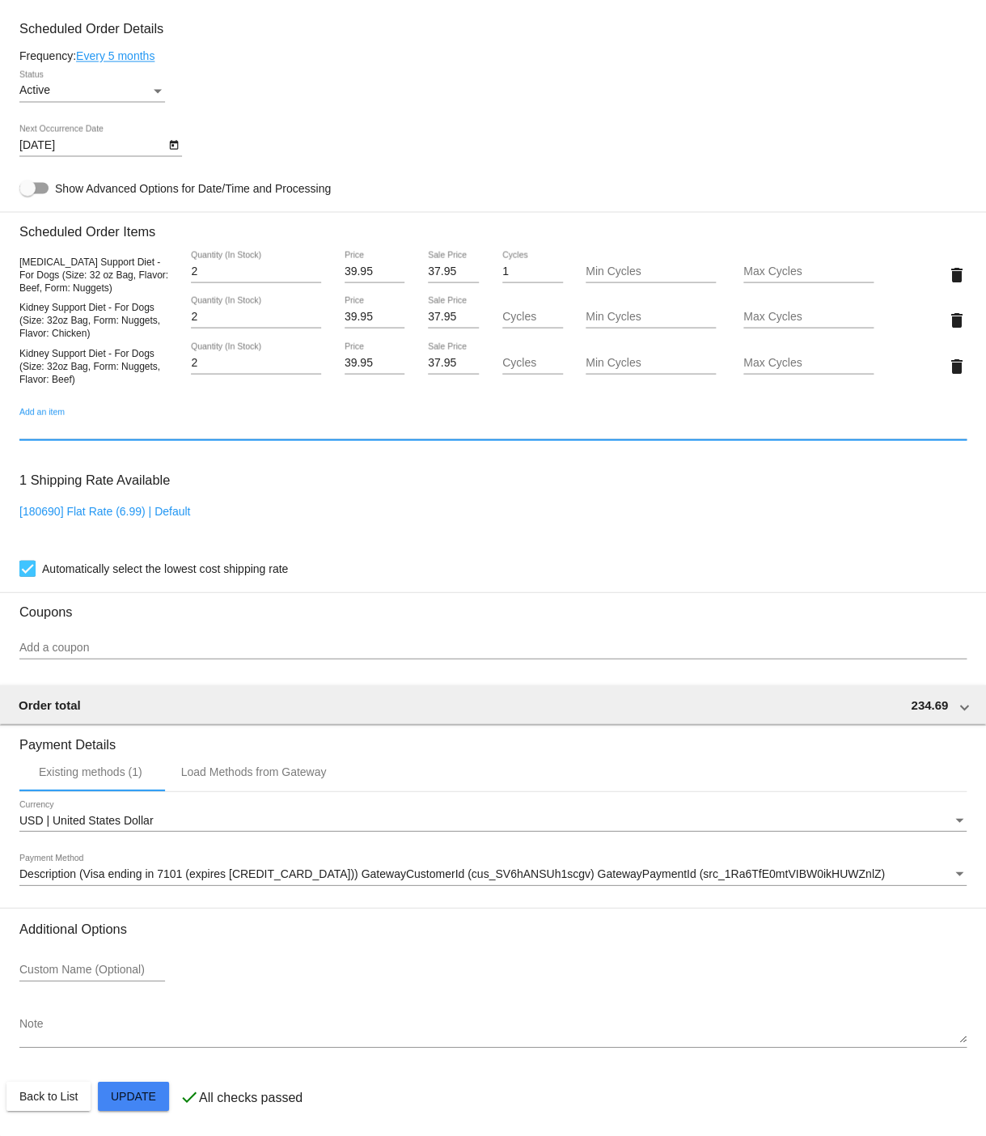
scroll to position [945, 0]
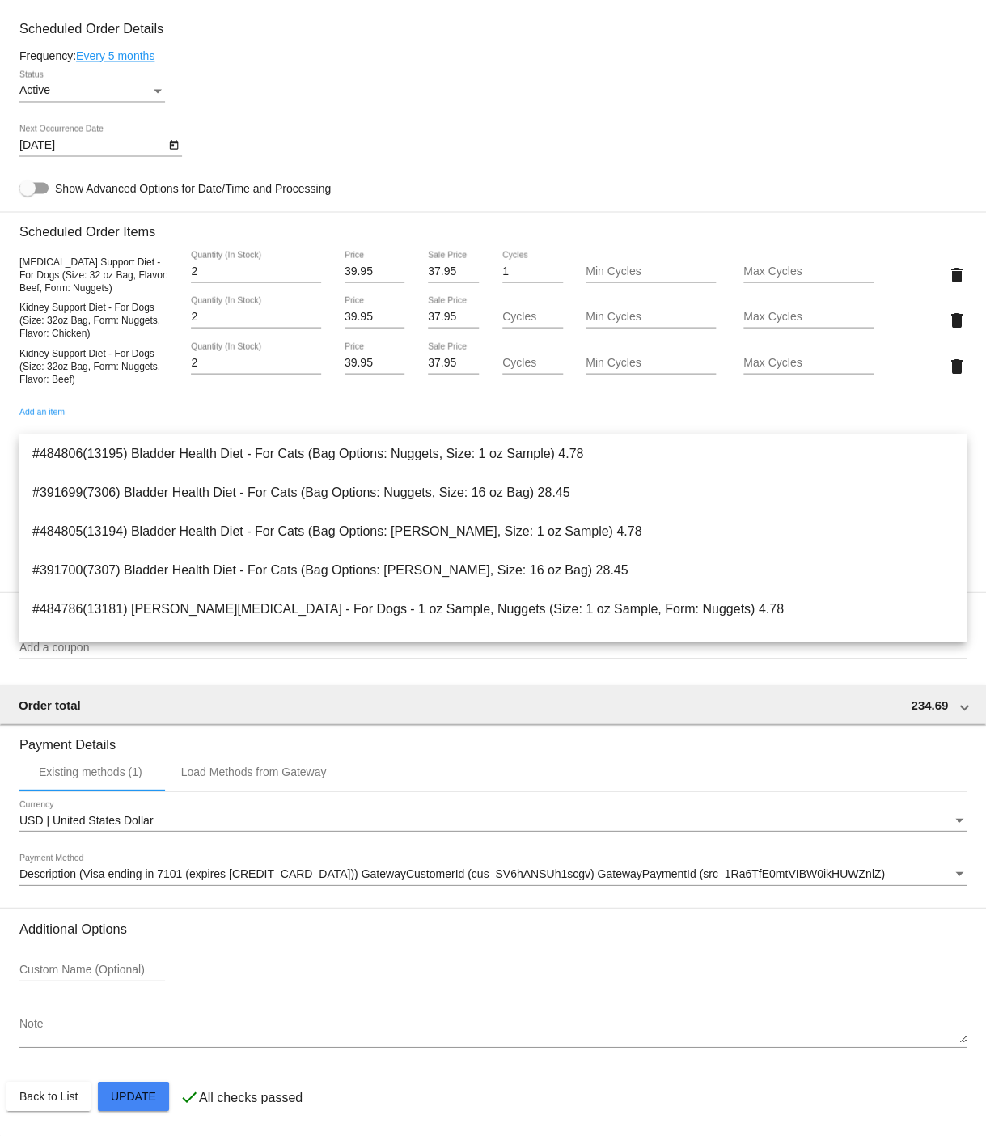
click at [608, 749] on h3 "Payment Details" at bounding box center [492, 738] width 947 height 28
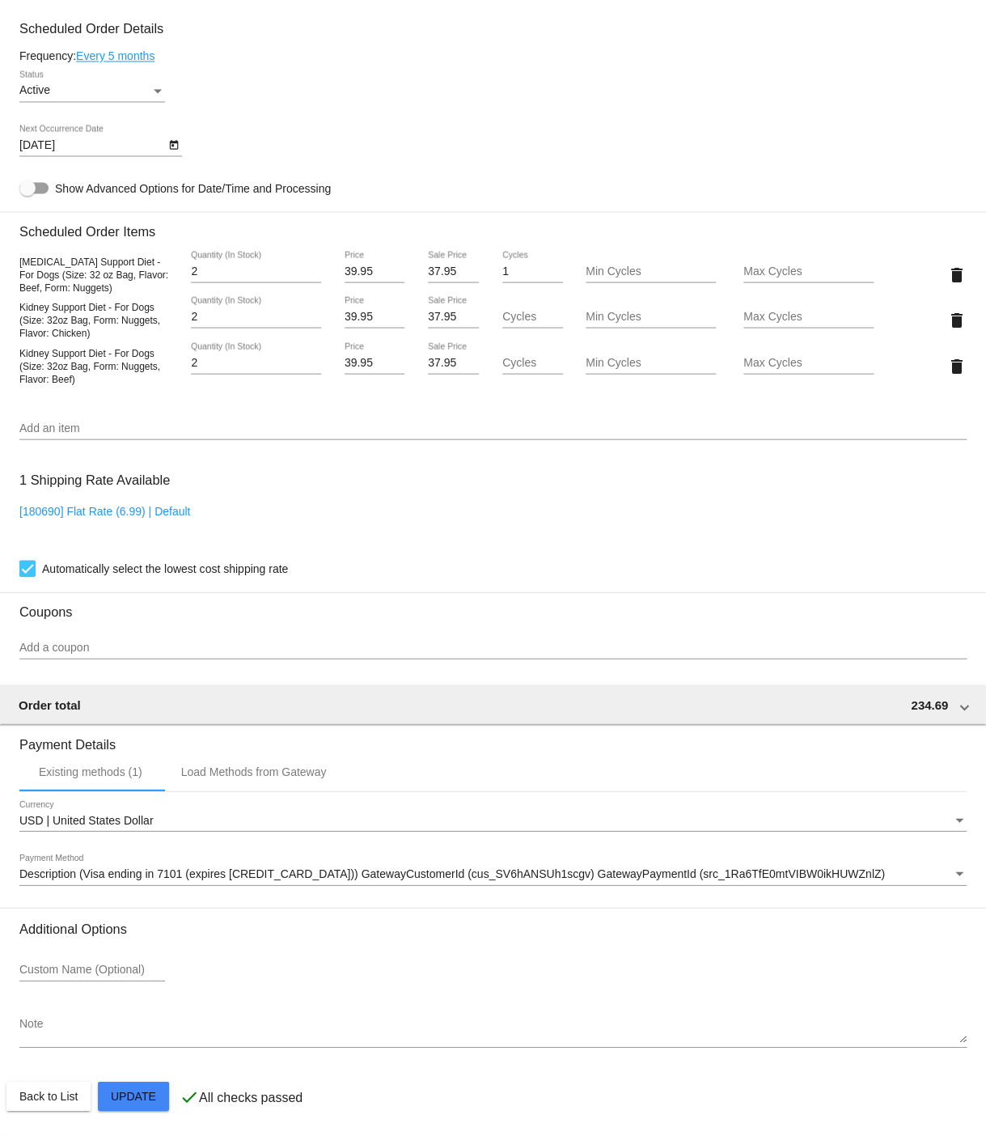
click at [133, 1096] on mat-card "Customer 6822498: [PERSON_NAME] [EMAIL_ADDRESS][DOMAIN_NAME] Customer Shipping …" at bounding box center [493, 280] width 986 height 1709
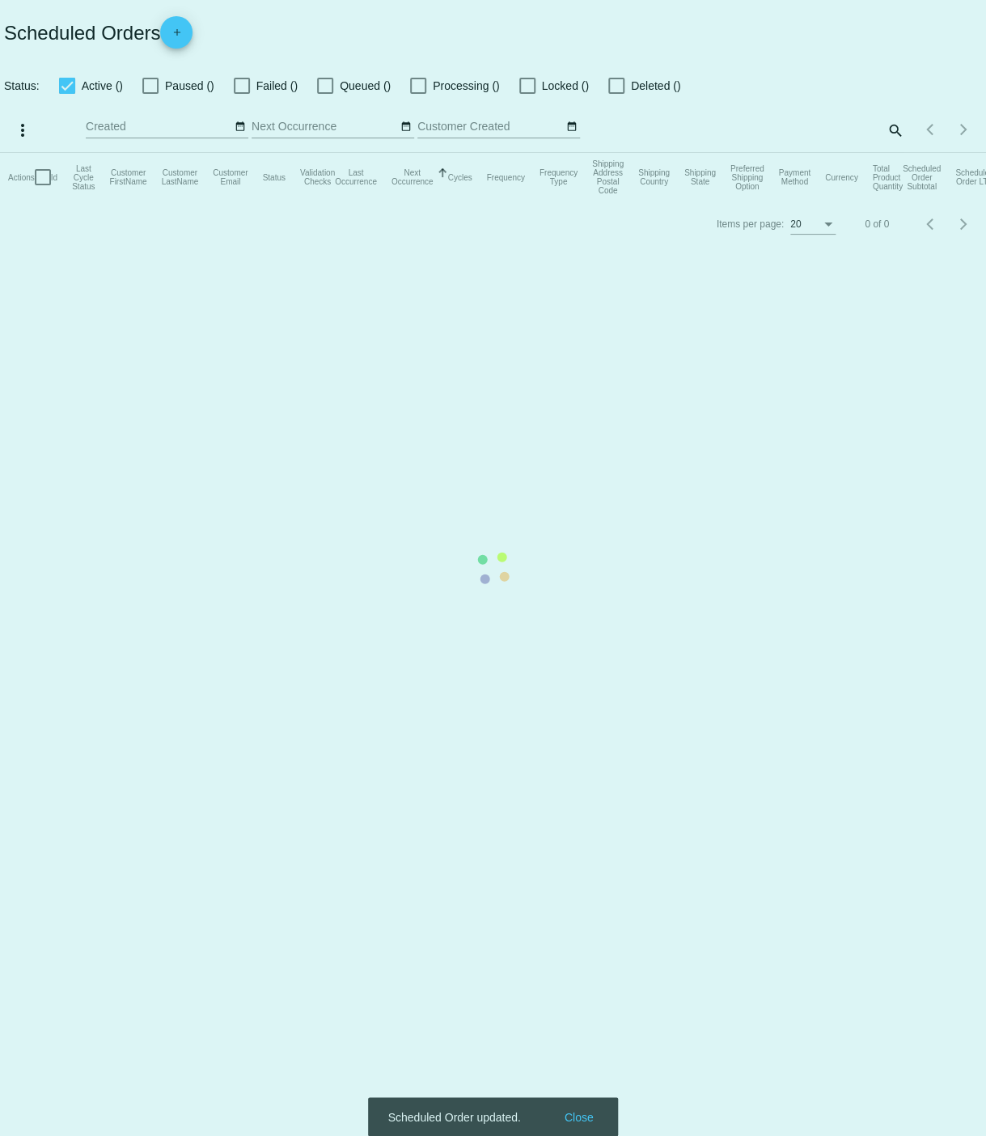
checkbox input "true"
